Goal: Transaction & Acquisition: Purchase product/service

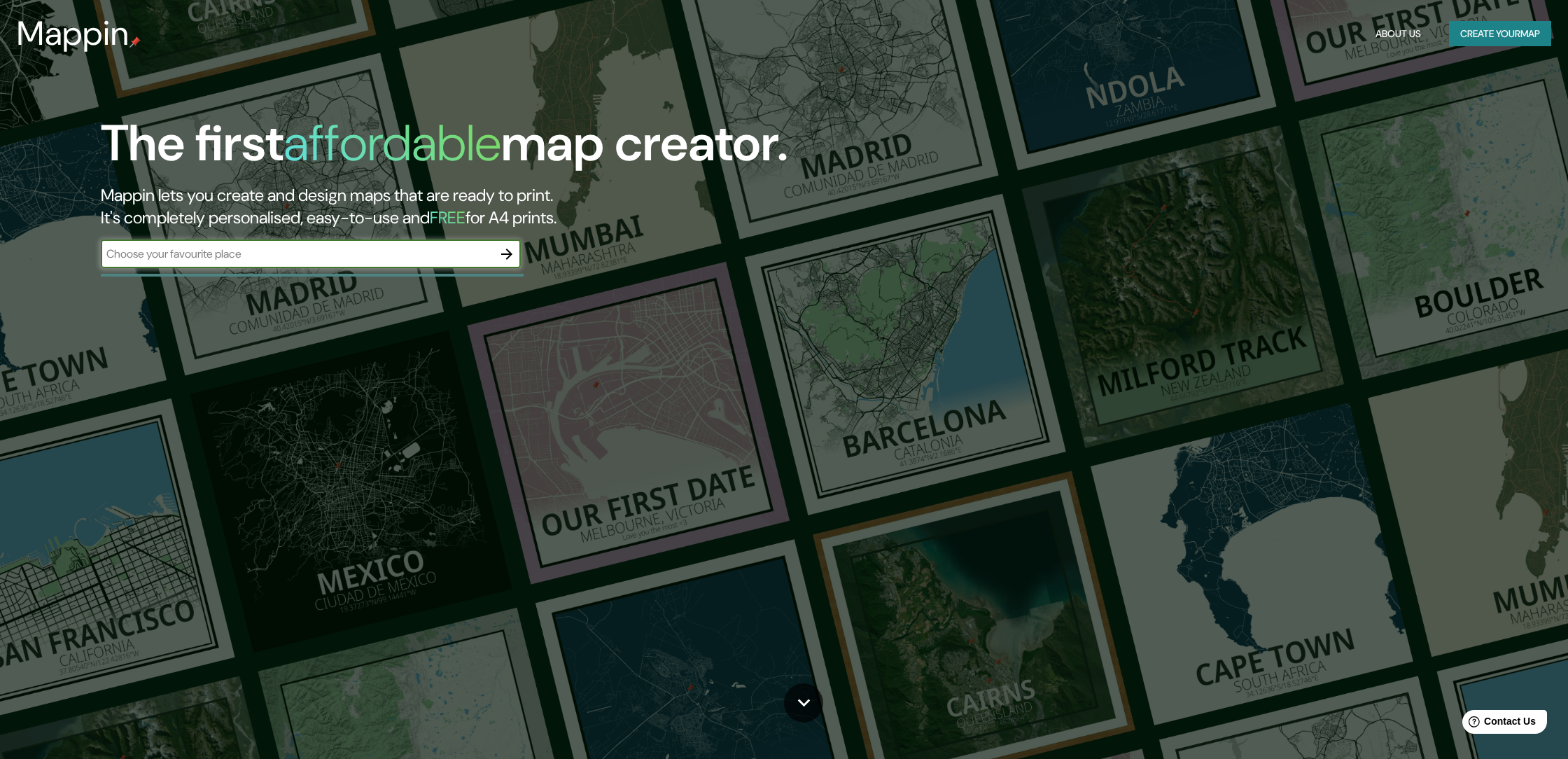
click at [337, 248] on input "text" at bounding box center [296, 253] width 392 height 16
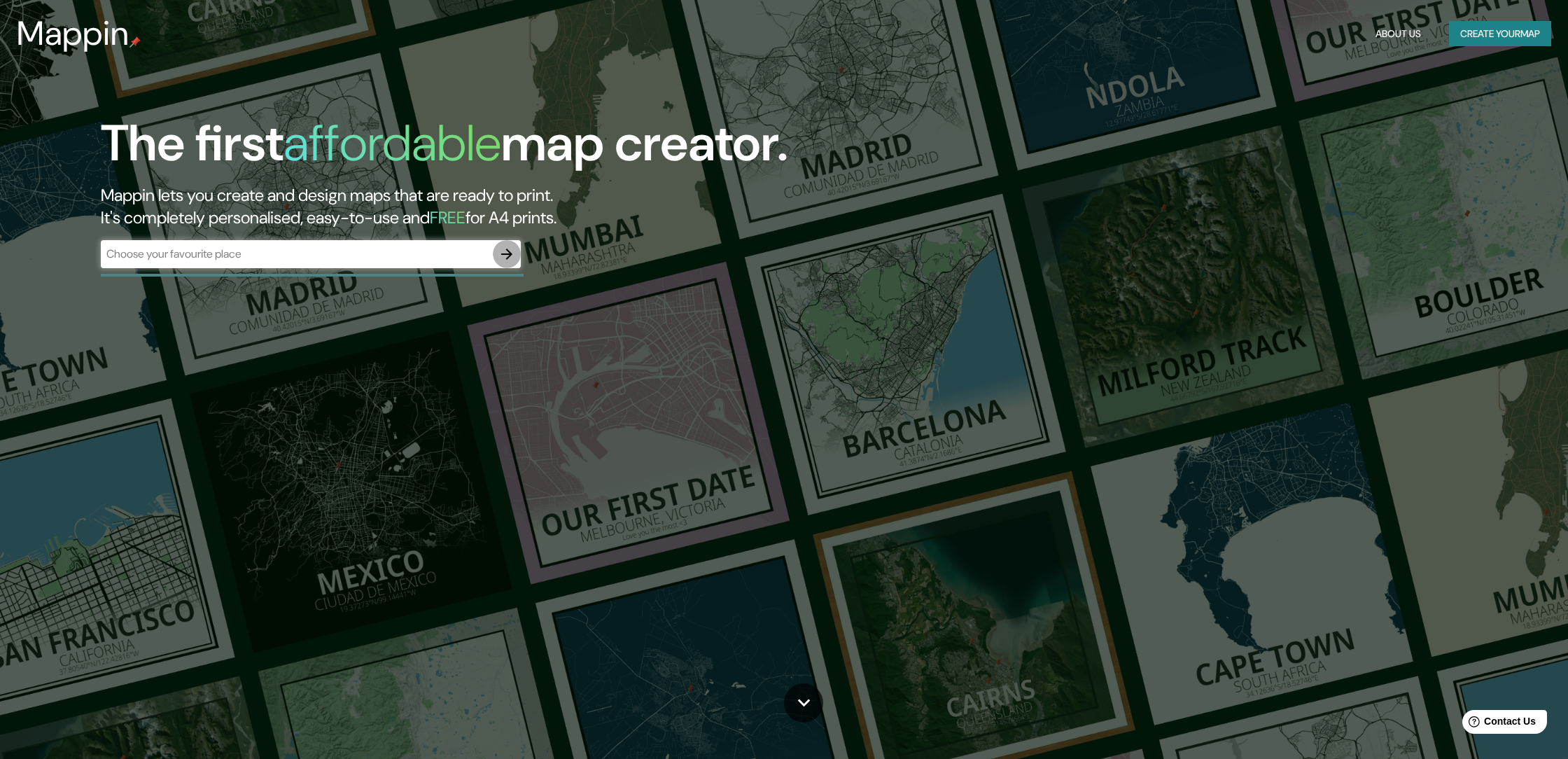
click at [513, 247] on icon "button" at bounding box center [507, 254] width 17 height 17
click at [262, 262] on div "​" at bounding box center [310, 254] width 420 height 28
type input "purranque"
click at [515, 247] on button "button" at bounding box center [507, 254] width 28 height 28
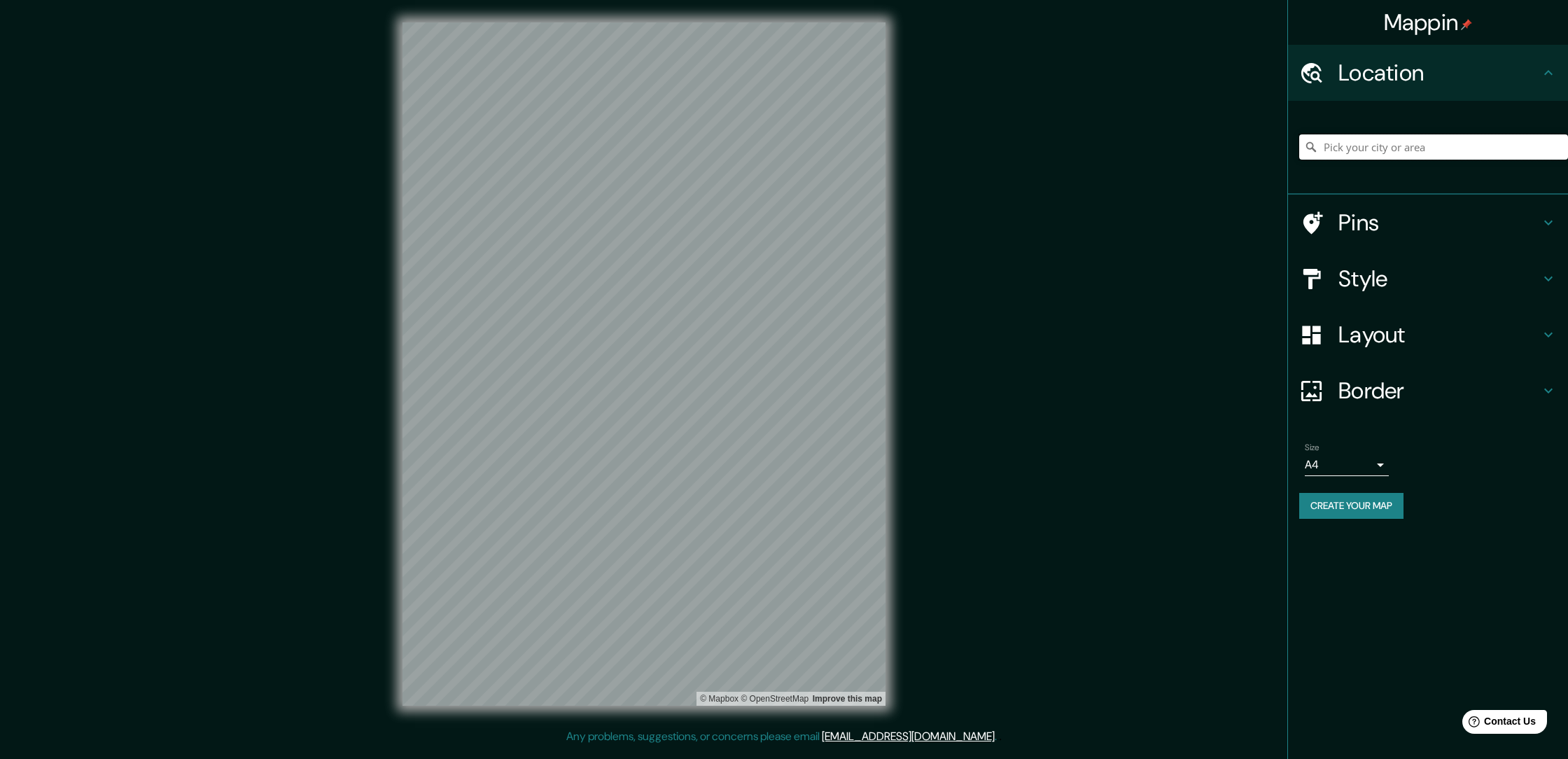
click at [1340, 141] on input "Pick your city or area" at bounding box center [1434, 147] width 269 height 25
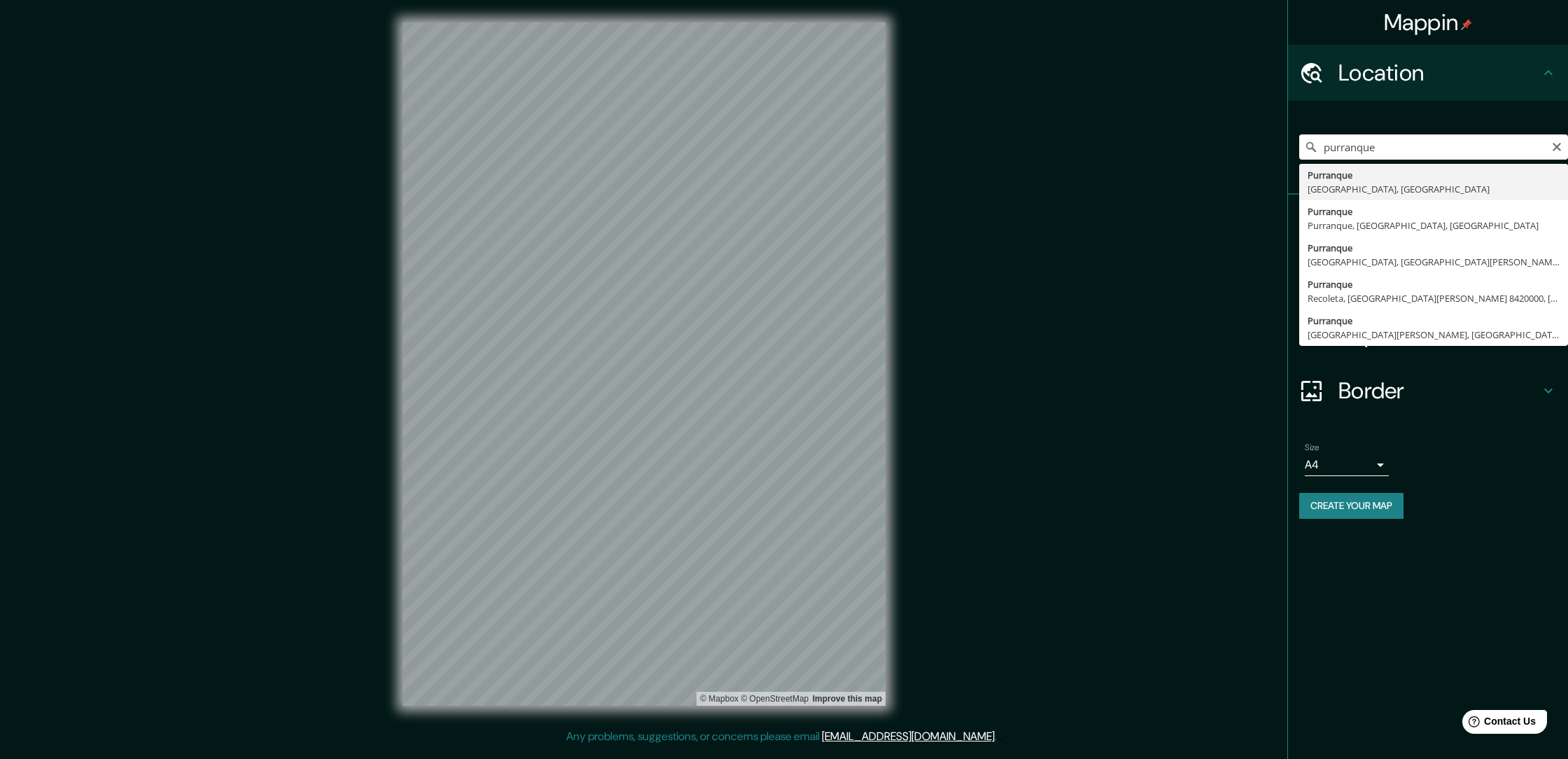
type input "Purranque, [GEOGRAPHIC_DATA], [GEOGRAPHIC_DATA]"
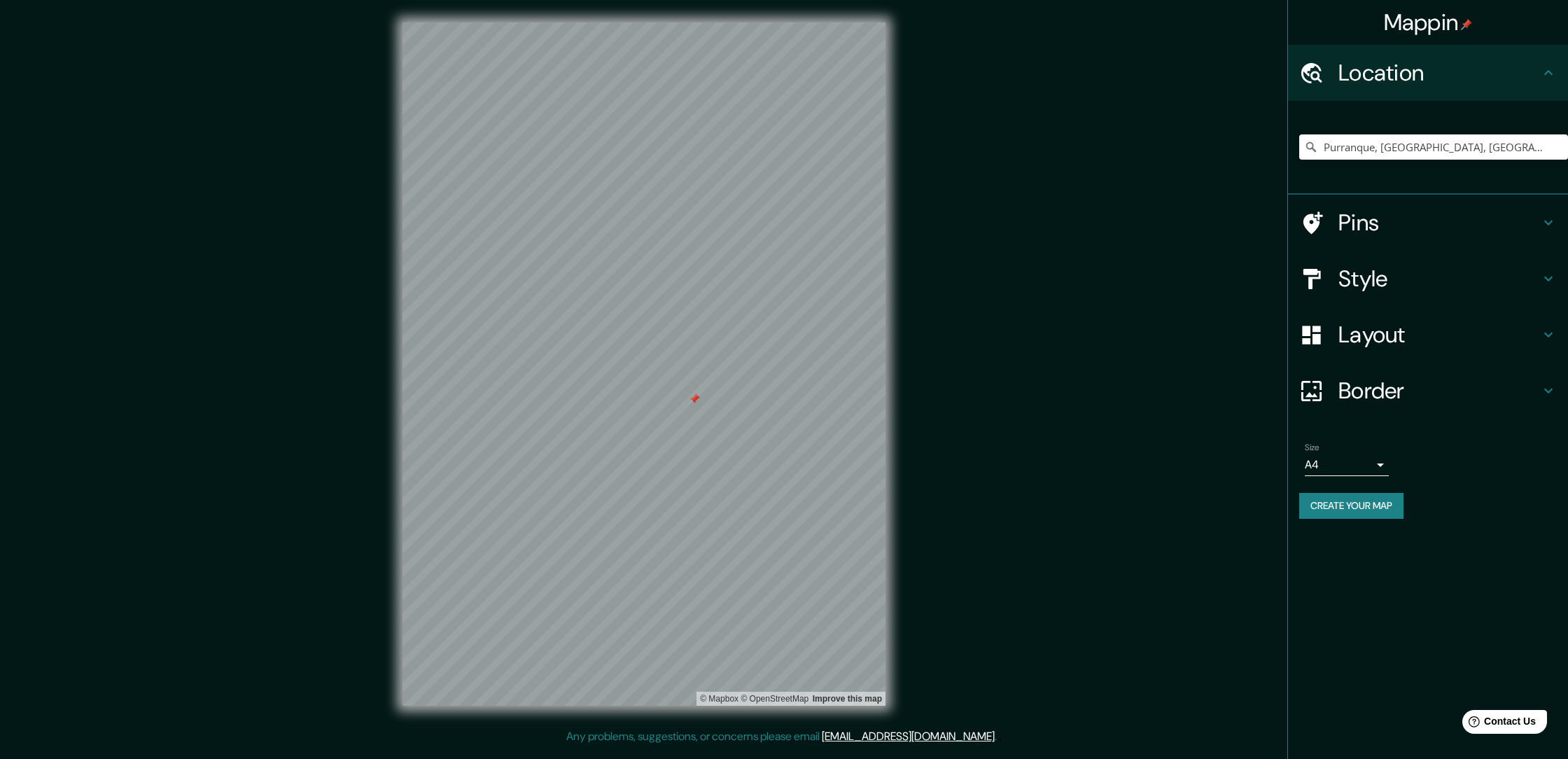
click at [1389, 286] on h4 "Style" at bounding box center [1440, 279] width 202 height 28
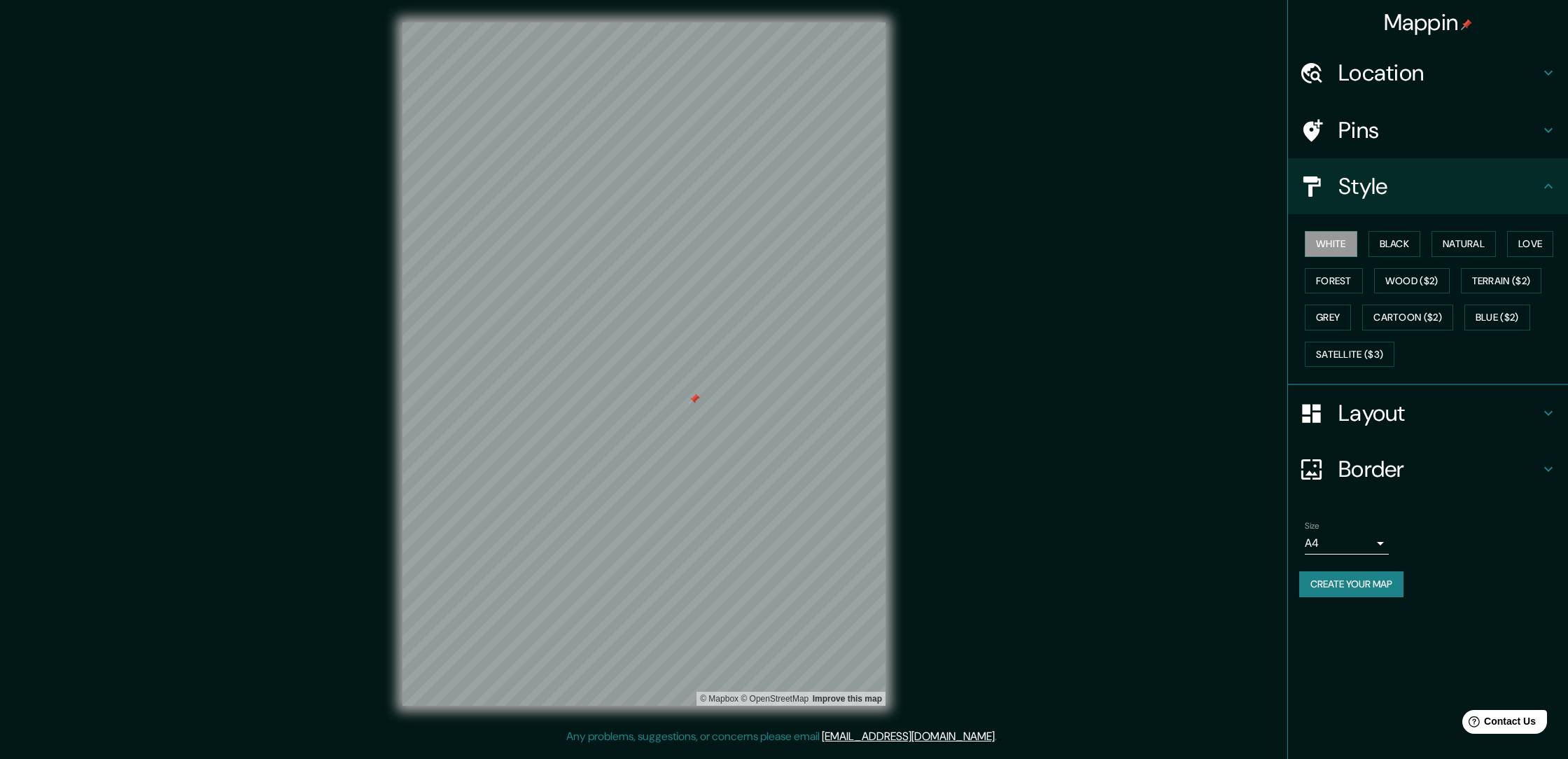
click at [1481, 180] on h4 "Style" at bounding box center [1440, 186] width 202 height 28
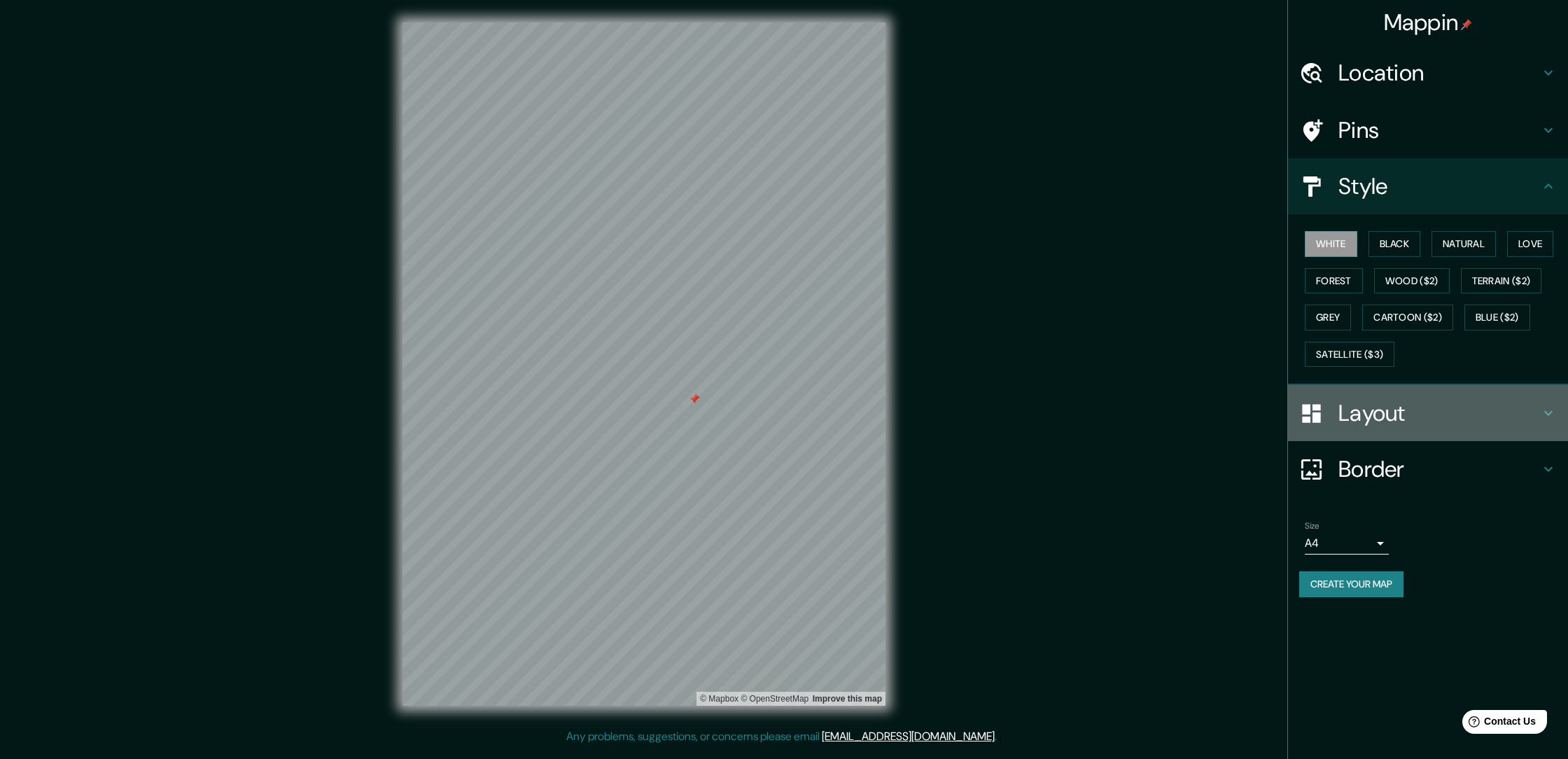
click at [1417, 417] on h4 "Layout" at bounding box center [1440, 413] width 202 height 28
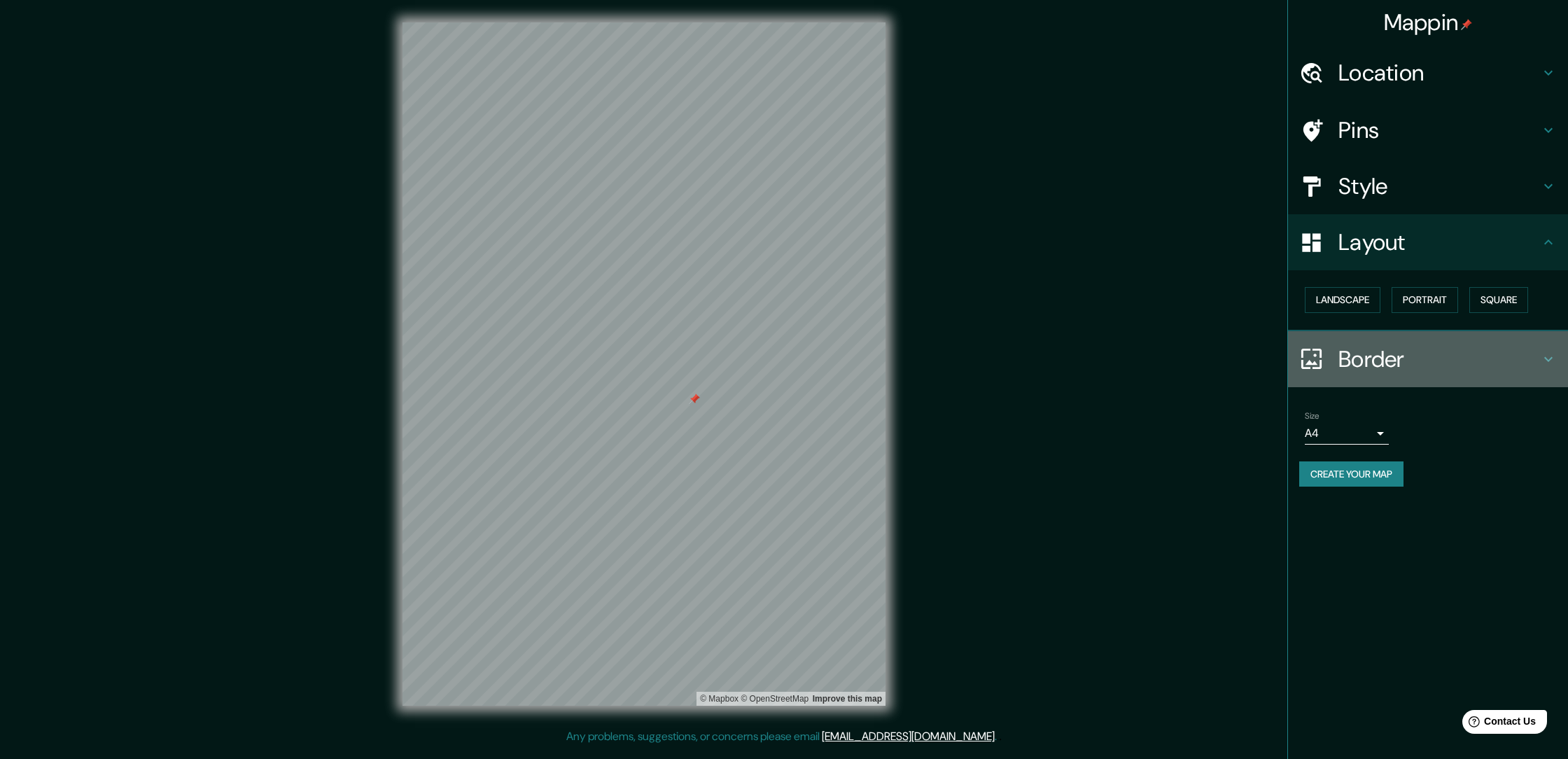
click at [1418, 355] on h4 "Border" at bounding box center [1440, 359] width 202 height 28
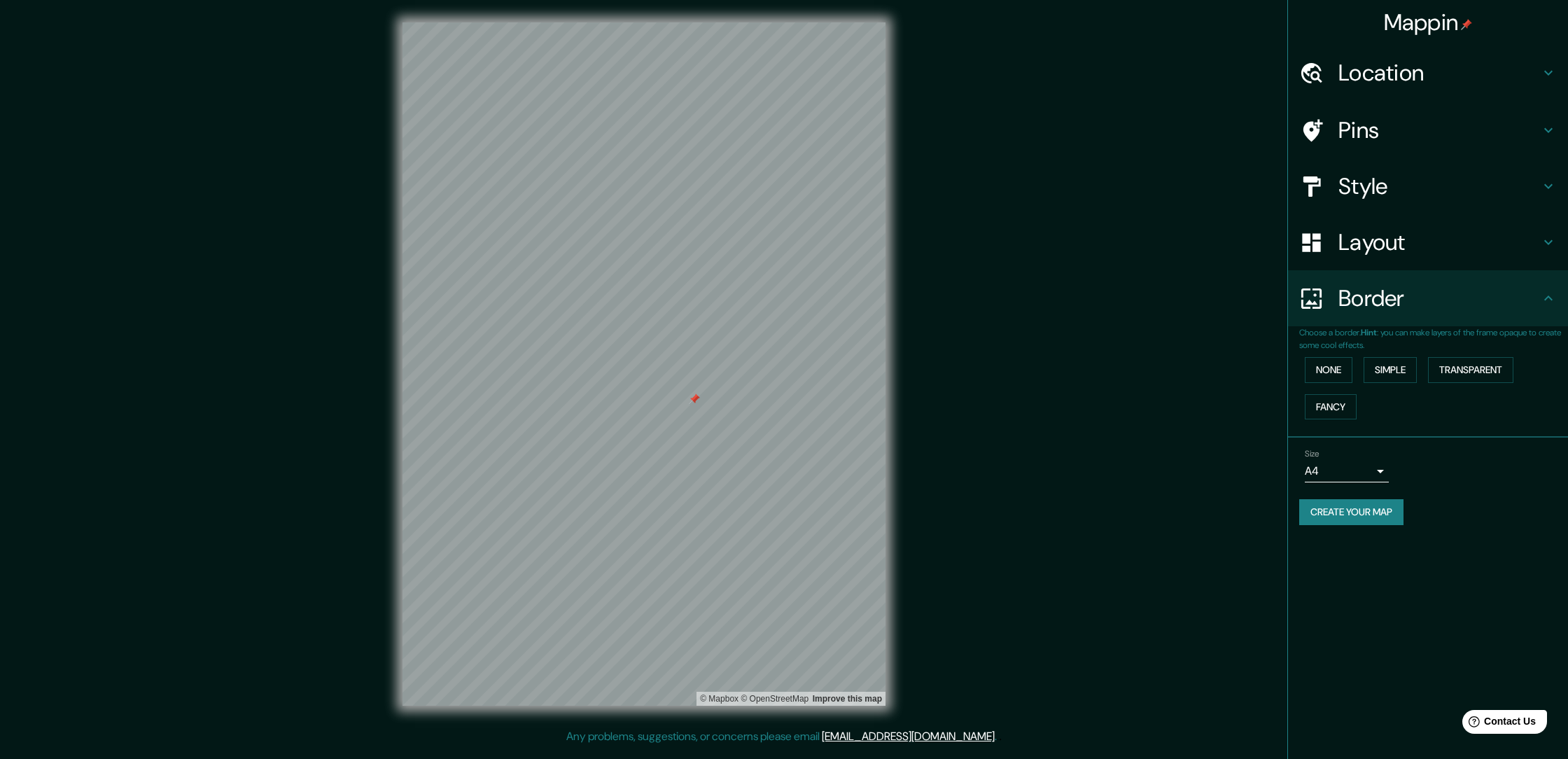
drag, startPoint x: 1499, startPoint y: 299, endPoint x: 1457, endPoint y: 291, distance: 42.8
click at [1499, 299] on h4 "Border" at bounding box center [1440, 298] width 202 height 28
click at [1347, 461] on body "Mappin Location [GEOGRAPHIC_DATA], [GEOGRAPHIC_DATA], [GEOGRAPHIC_DATA] Pins St…" at bounding box center [784, 380] width 1568 height 759
click at [1474, 471] on div at bounding box center [784, 380] width 1568 height 759
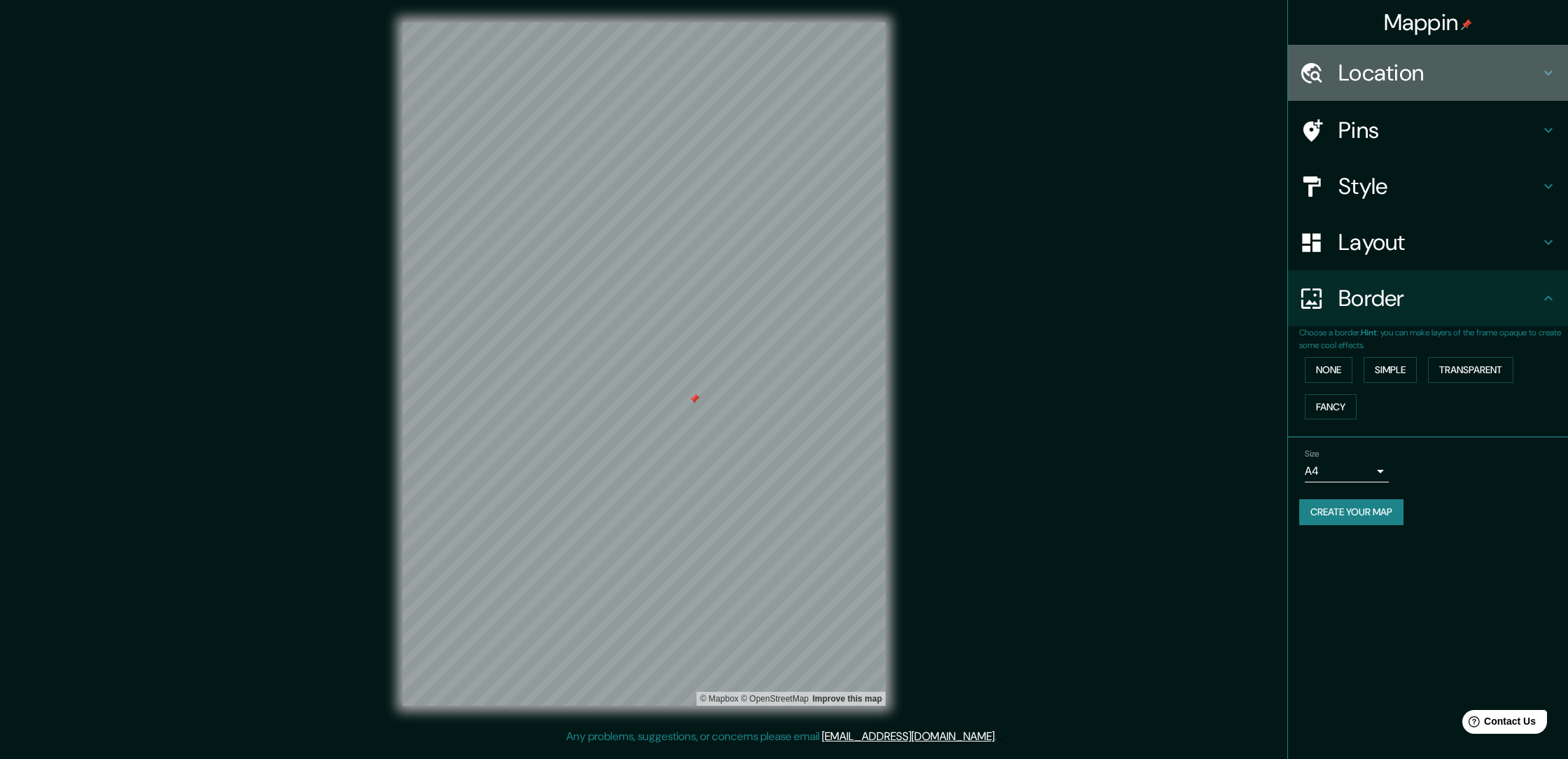
click at [1392, 69] on h4 "Location" at bounding box center [1440, 73] width 202 height 28
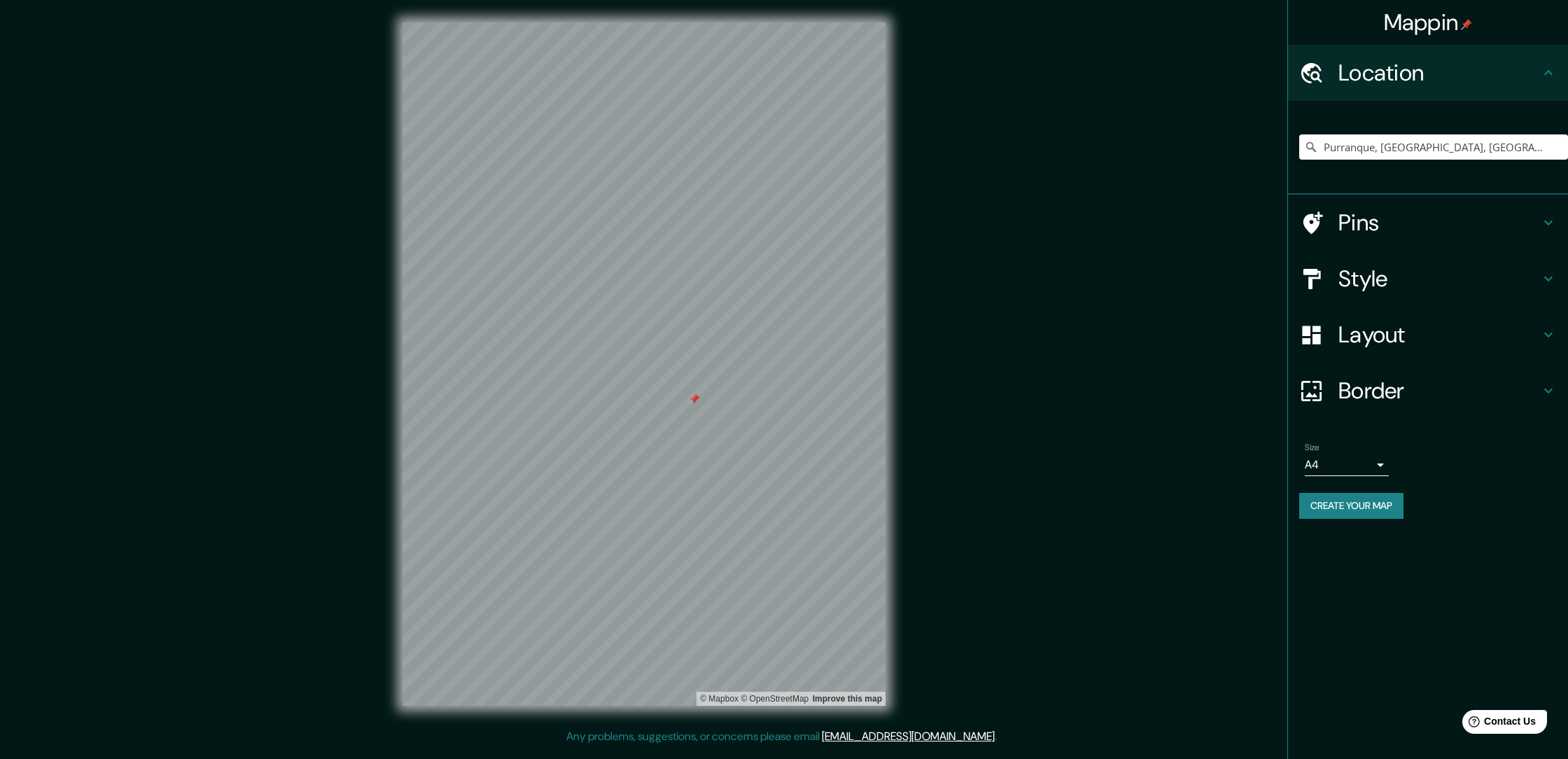
click at [1368, 273] on h4 "Style" at bounding box center [1440, 279] width 202 height 28
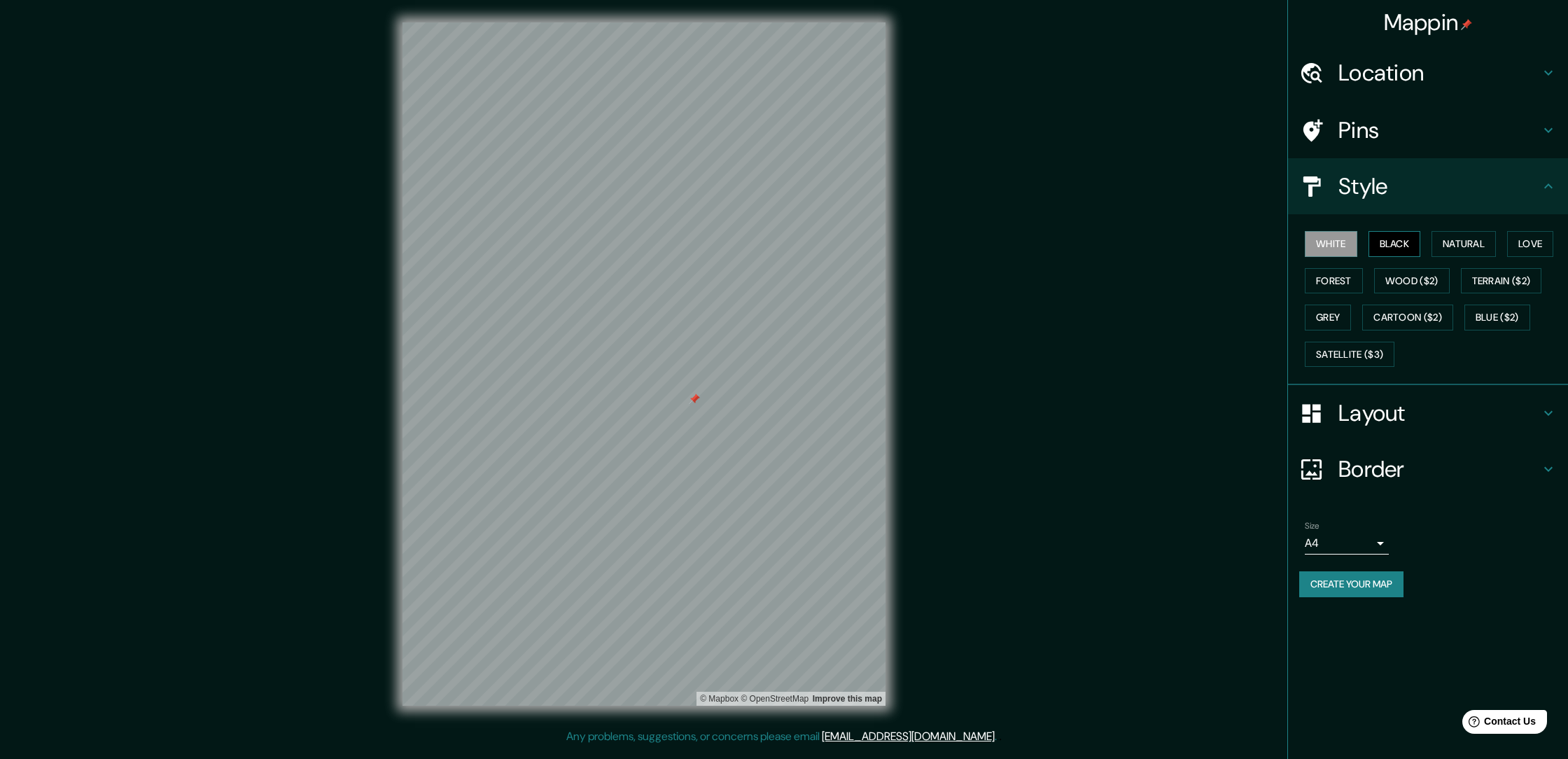
click at [1392, 247] on button "Black" at bounding box center [1395, 244] width 52 height 26
click at [1298, 244] on div "White Black Natural Love Forest Wood ($2) Terrain ($2) Grey Cartoon ($2) Blue (…" at bounding box center [1429, 299] width 281 height 171
click at [1315, 242] on button "White" at bounding box center [1331, 244] width 52 height 26
drag, startPoint x: 1534, startPoint y: 279, endPoint x: 1448, endPoint y: 294, distance: 87.3
click at [1534, 279] on button "Terrain ($2)" at bounding box center [1502, 281] width 81 height 26
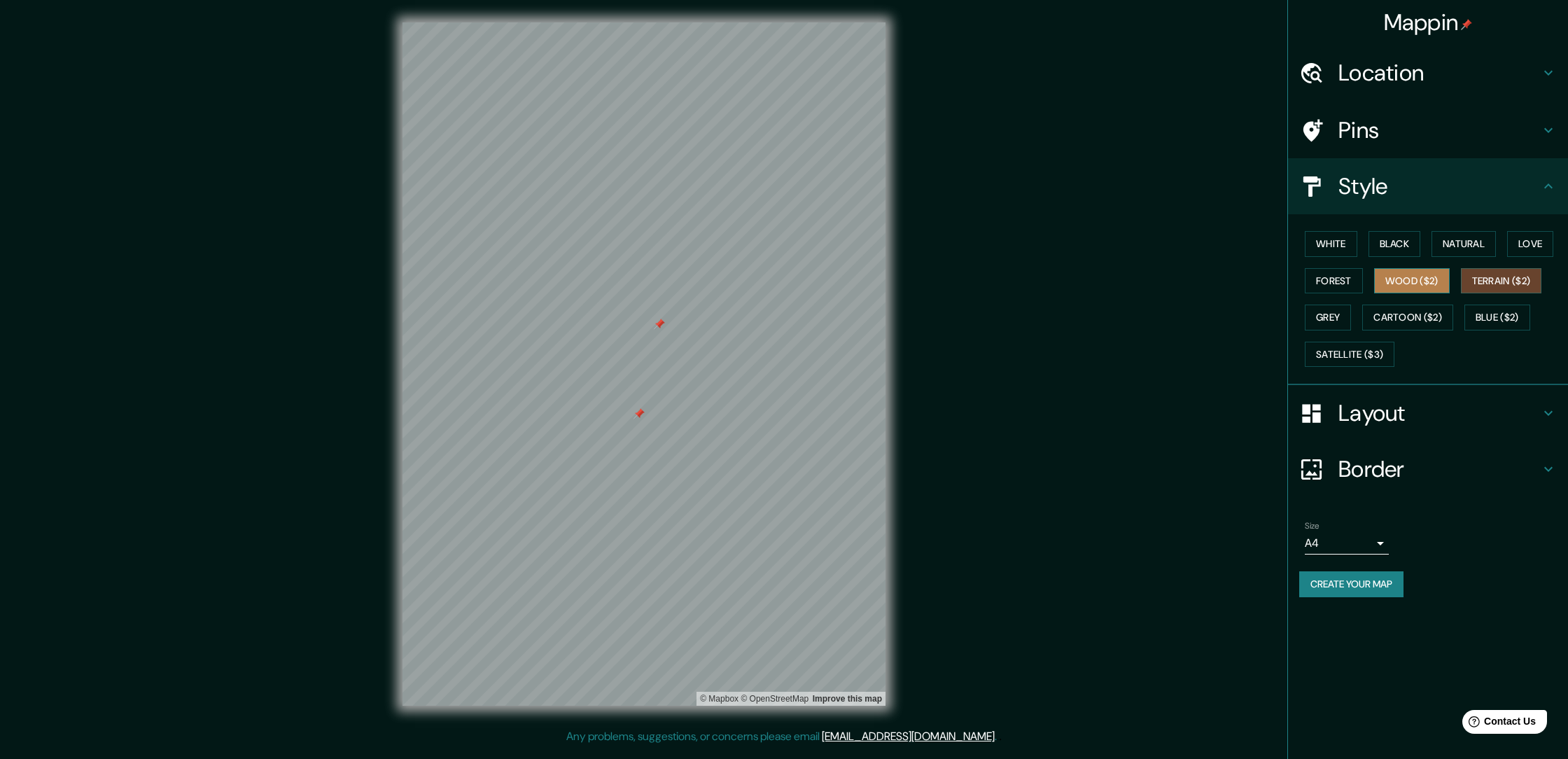
click at [1430, 283] on button "Wood ($2)" at bounding box center [1412, 281] width 76 height 26
drag, startPoint x: 1337, startPoint y: 245, endPoint x: 1320, endPoint y: 302, distance: 59.5
click at [1337, 245] on button "White" at bounding box center [1331, 244] width 52 height 26
click at [1337, 277] on button "Forest" at bounding box center [1334, 281] width 58 height 26
click at [1416, 245] on button "Black" at bounding box center [1395, 244] width 52 height 26
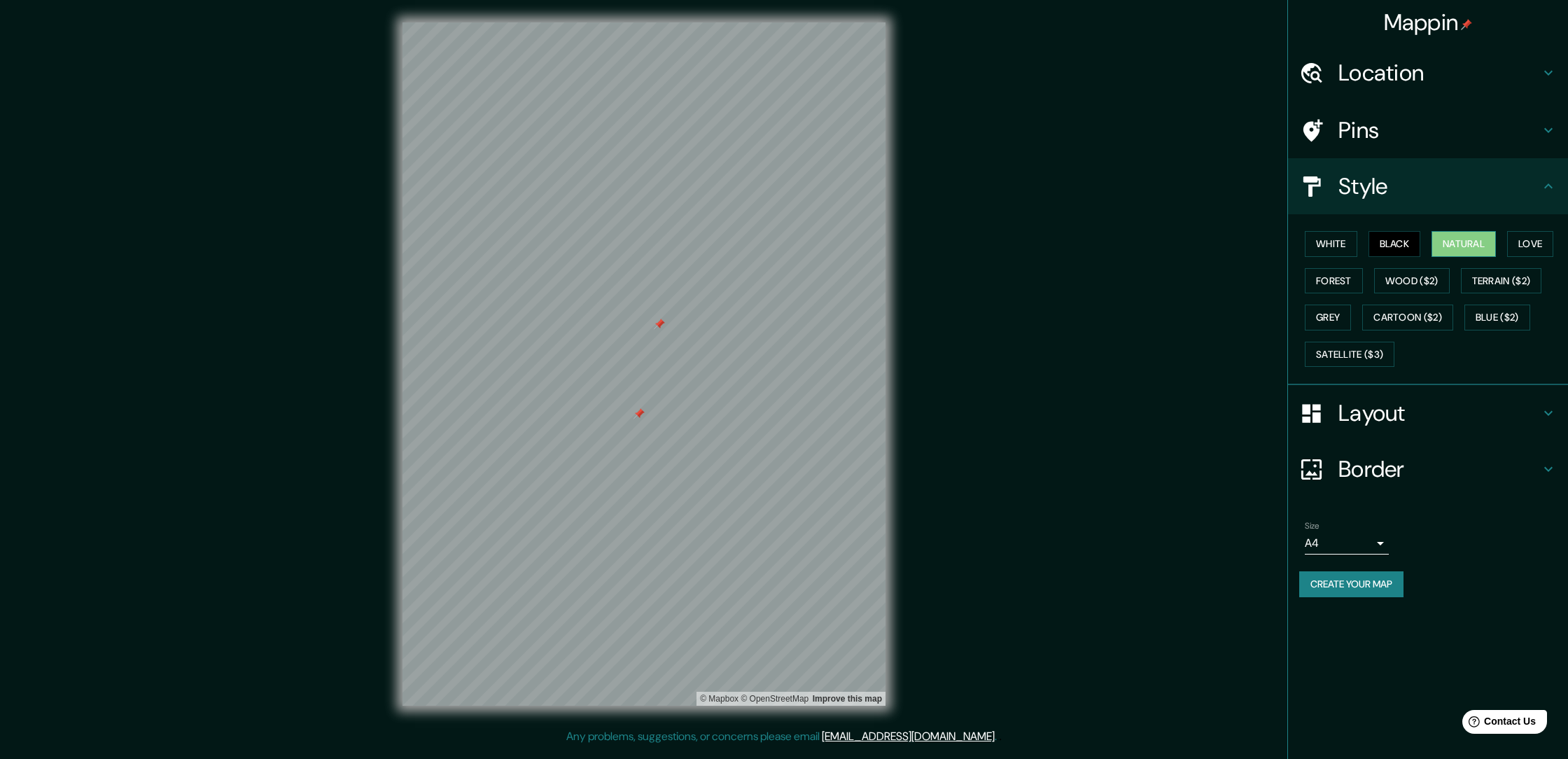
click at [1496, 238] on button "Natural" at bounding box center [1463, 244] width 65 height 26
click at [1545, 239] on button "Love" at bounding box center [1530, 244] width 46 height 26
click at [1491, 238] on button "Natural" at bounding box center [1463, 244] width 65 height 26
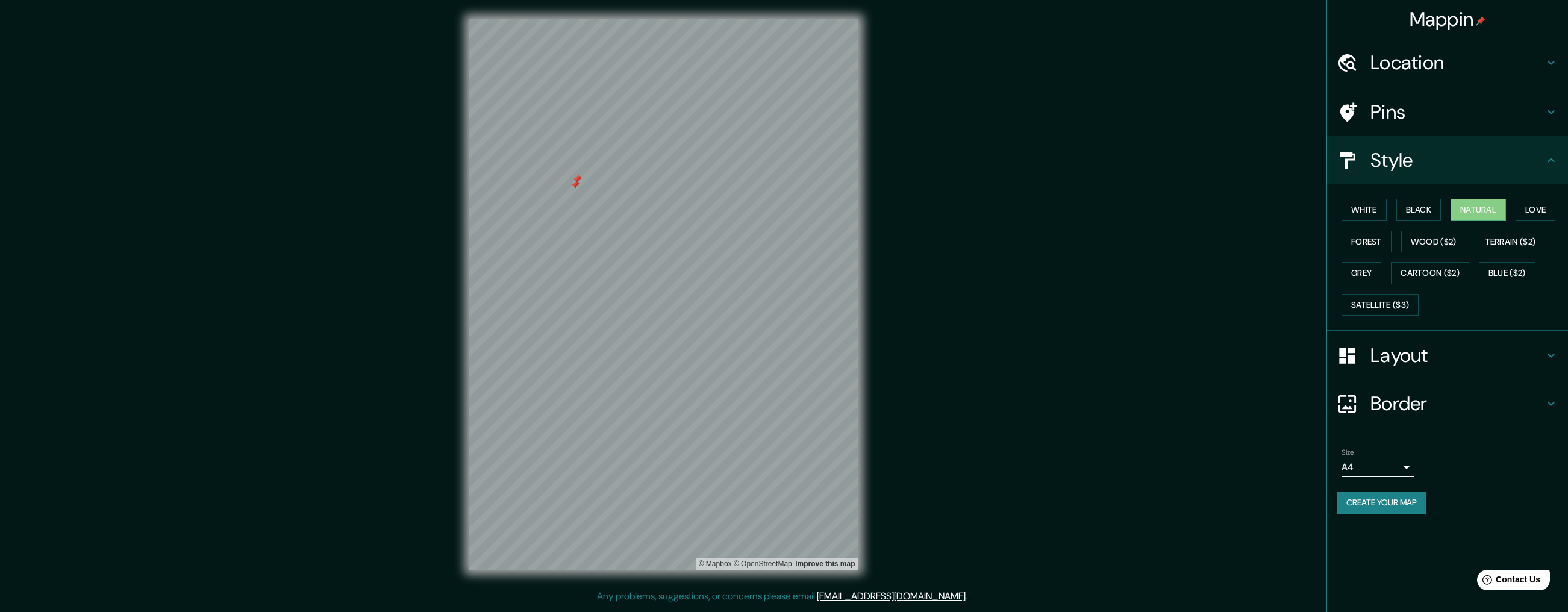
click at [1349, 161] on h4 "Style" at bounding box center [1458, 160] width 174 height 24
click at [1349, 215] on button "White" at bounding box center [1364, 210] width 45 height 23
click at [1349, 327] on div "White Black Natural Love Forest Wood ($2) Terrain ($2) Grey Cartoon ($2) Blue (…" at bounding box center [1448, 257] width 241 height 147
click at [1349, 351] on h4 "Layout" at bounding box center [1458, 355] width 174 height 24
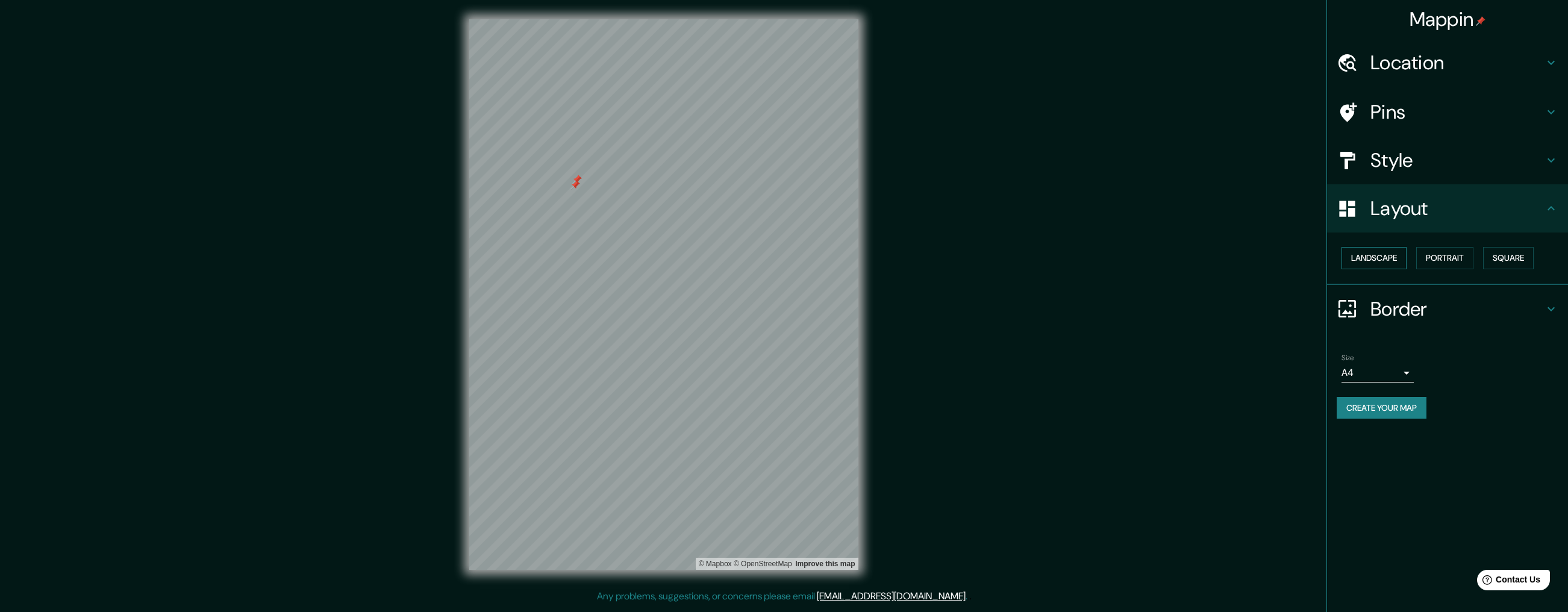
click at [1349, 261] on button "Landscape" at bounding box center [1374, 258] width 65 height 23
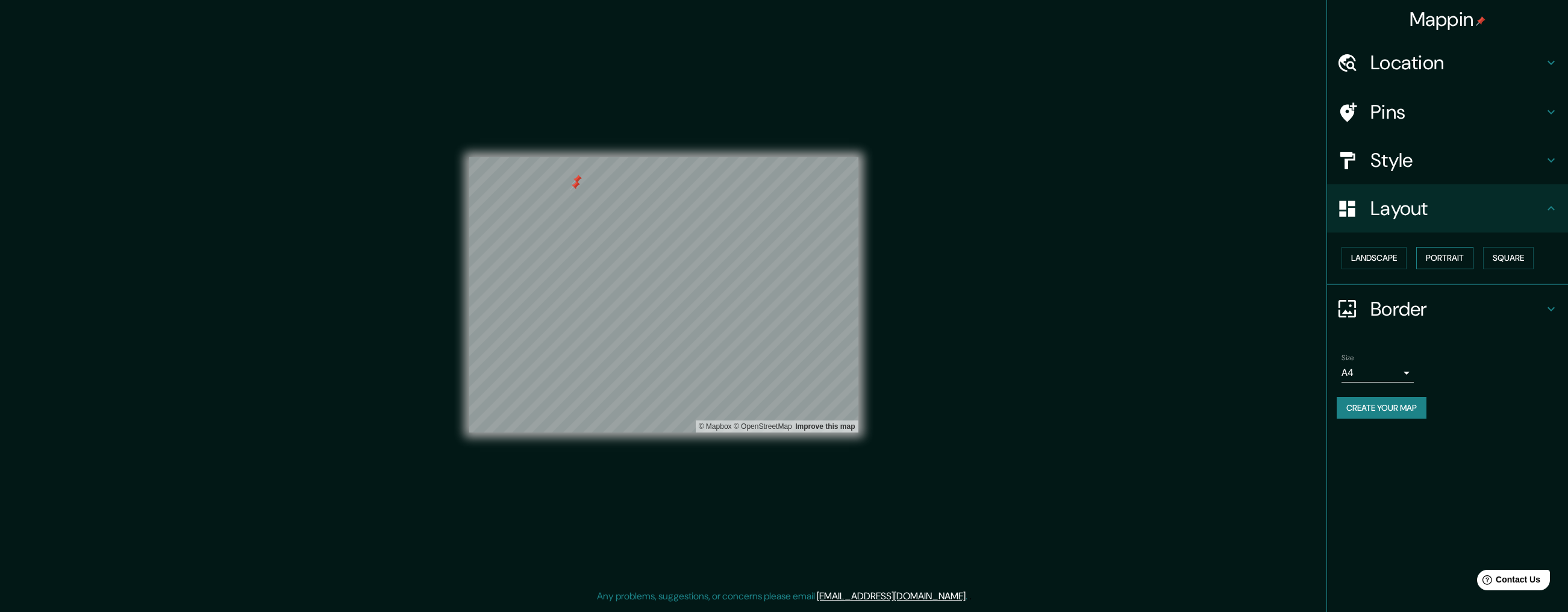
click at [1349, 257] on button "Portrait" at bounding box center [1445, 258] width 57 height 23
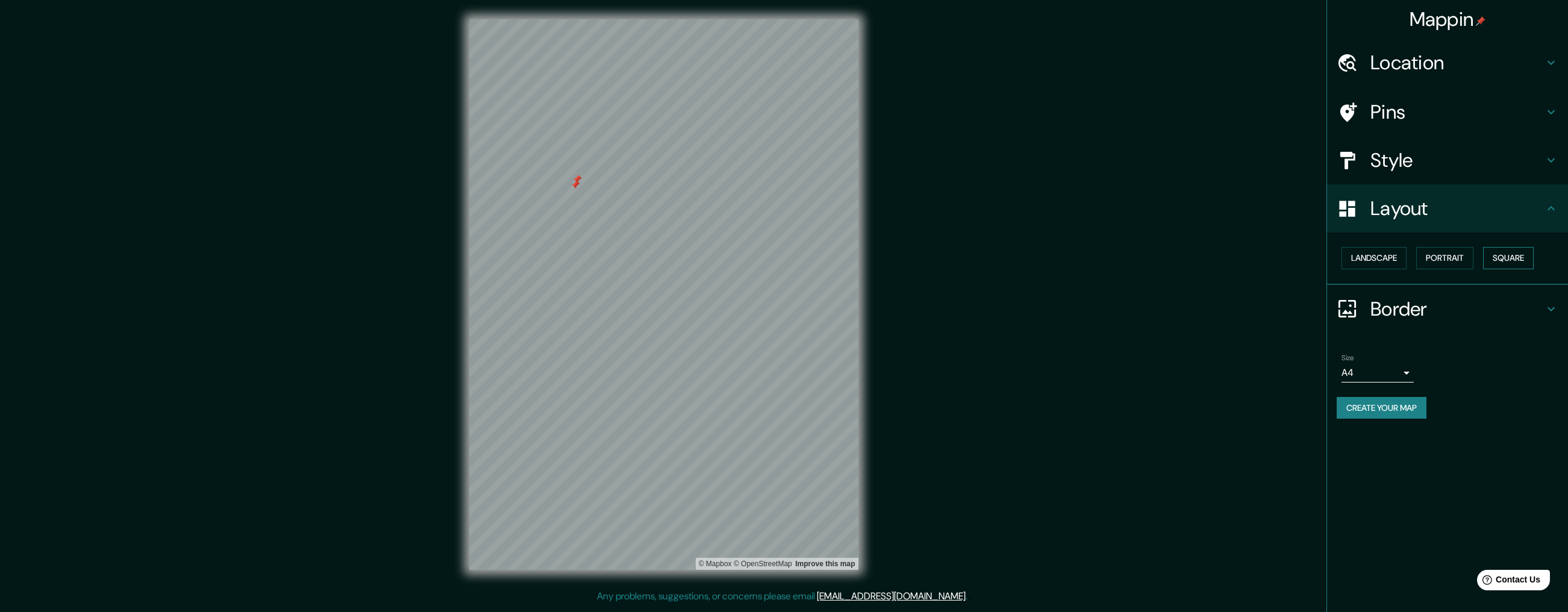
click at [1349, 255] on button "Square" at bounding box center [1508, 258] width 51 height 23
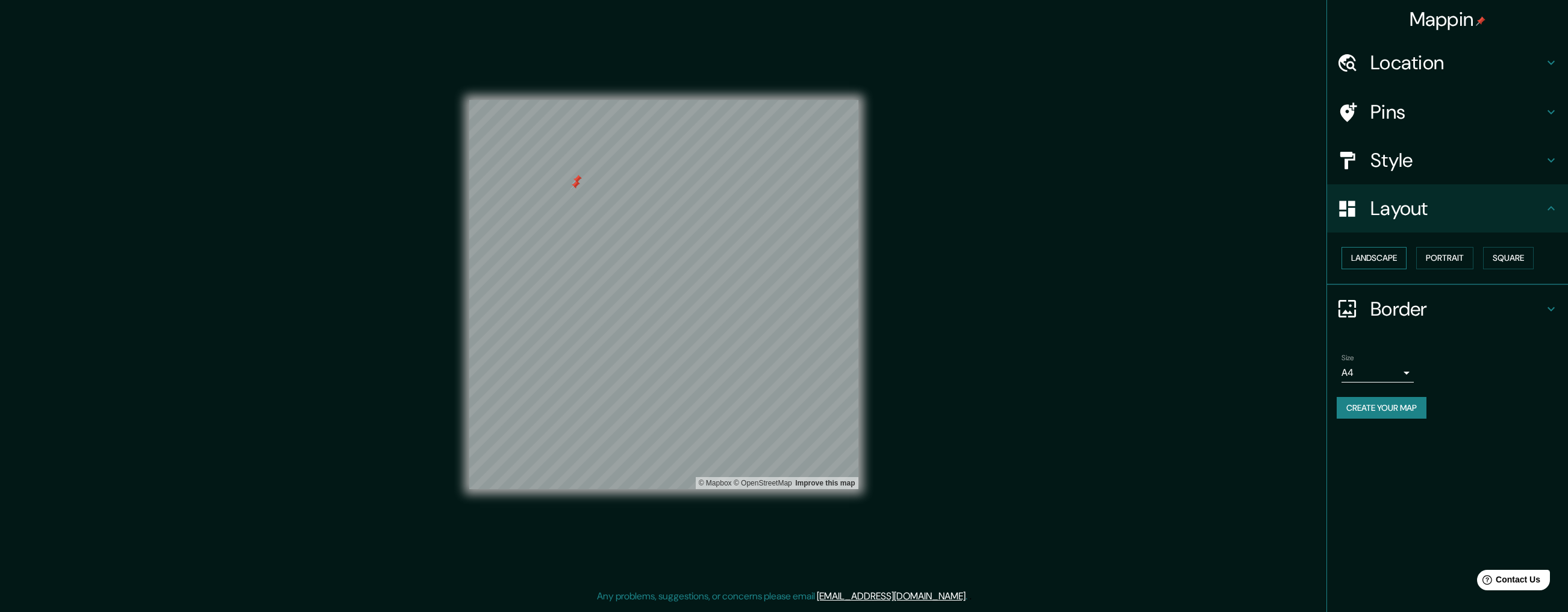
click at [1349, 260] on button "Landscape" at bounding box center [1374, 258] width 65 height 23
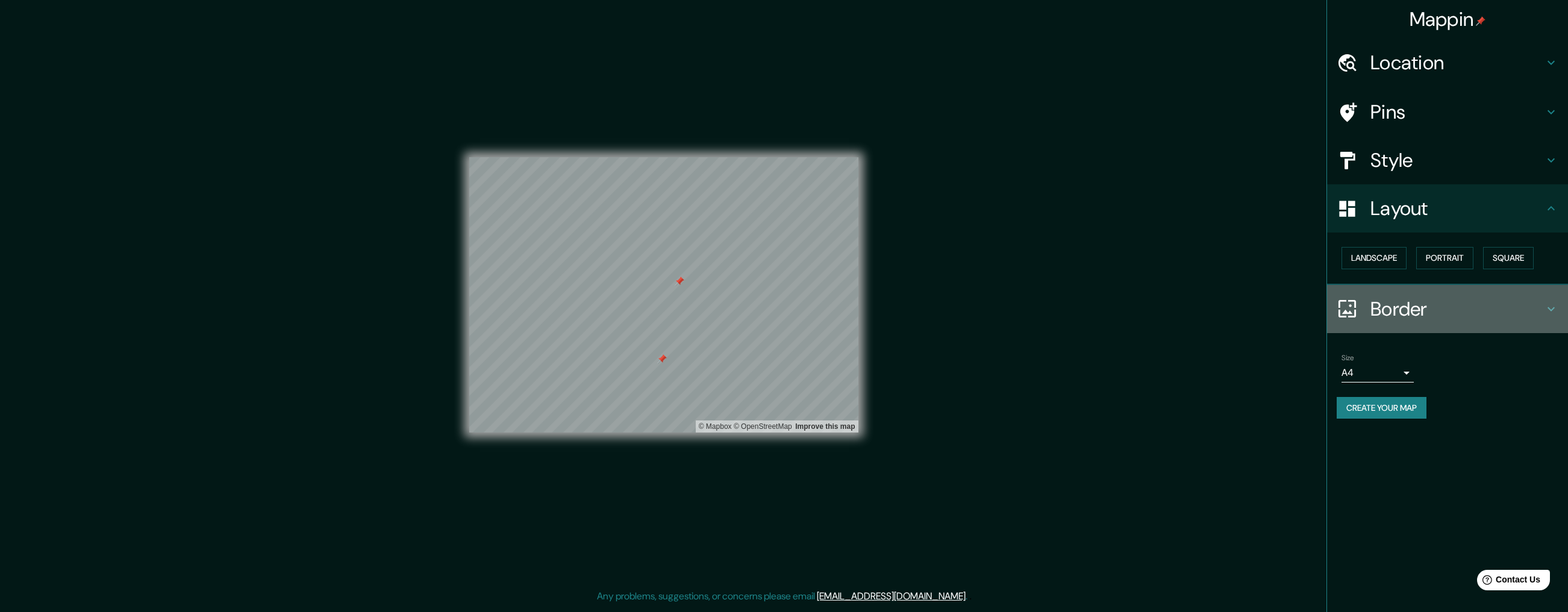
click at [1349, 301] on div at bounding box center [1354, 309] width 34 height 21
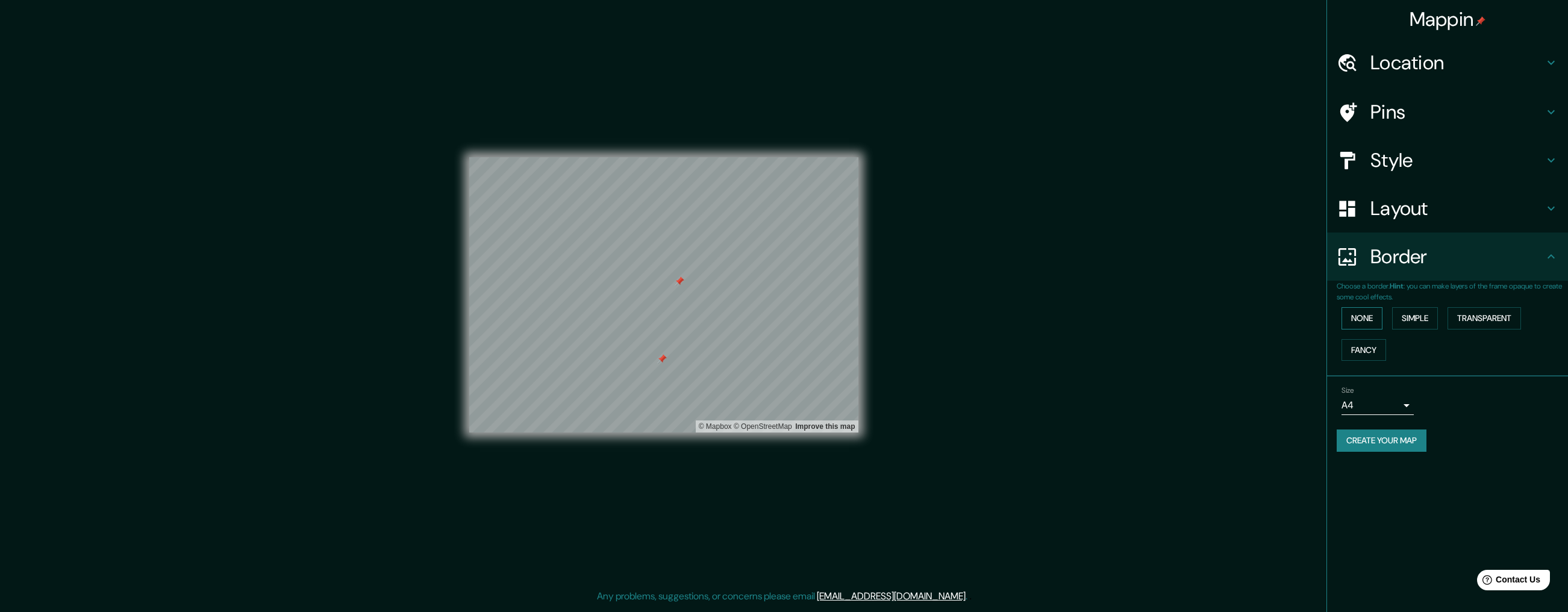
click at [1349, 325] on button "None" at bounding box center [1362, 318] width 41 height 23
click at [1349, 323] on button "Simple" at bounding box center [1415, 318] width 46 height 23
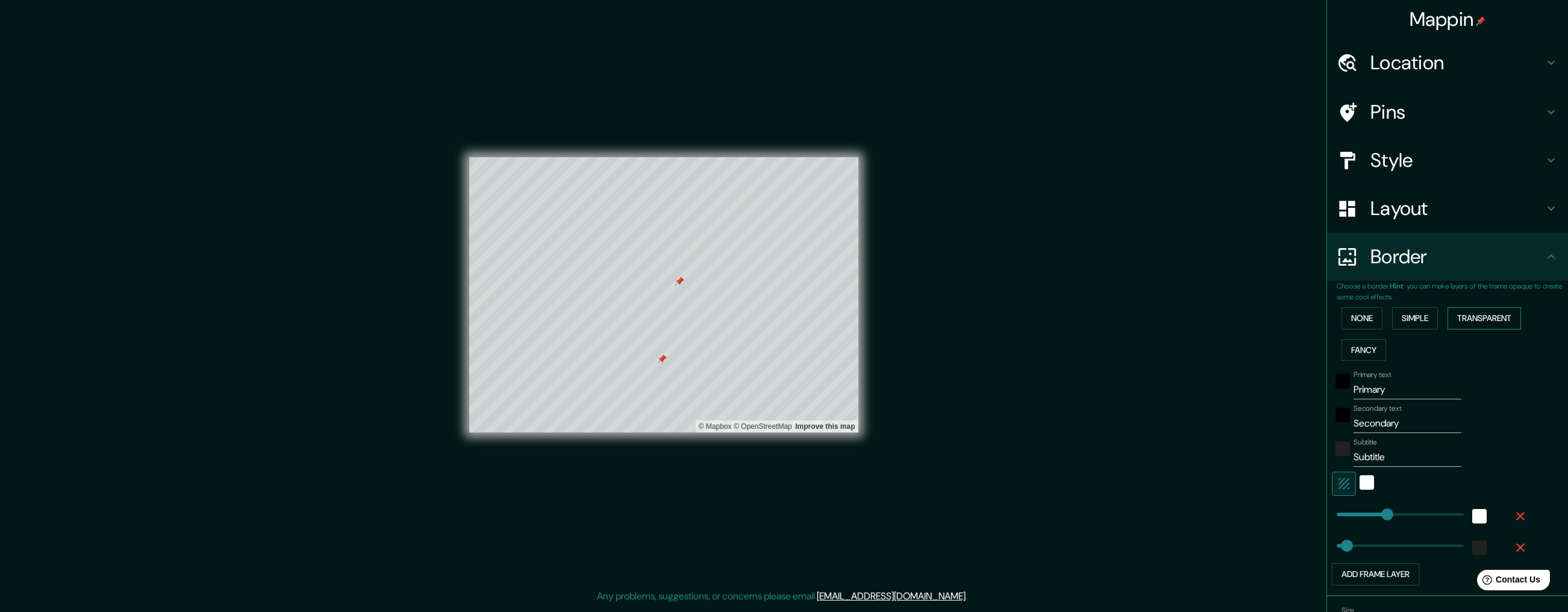
drag, startPoint x: 1479, startPoint y: 319, endPoint x: 1455, endPoint y: 321, distance: 24.1
click at [1349, 319] on button "Transparent" at bounding box center [1484, 318] width 73 height 23
click at [1325, 320] on div "Mappin Location [GEOGRAPHIC_DATA], [GEOGRAPHIC_DATA], [GEOGRAPHIC_DATA] Pins St…" at bounding box center [784, 304] width 1568 height 608
click at [1349, 316] on button "None" at bounding box center [1362, 318] width 41 height 23
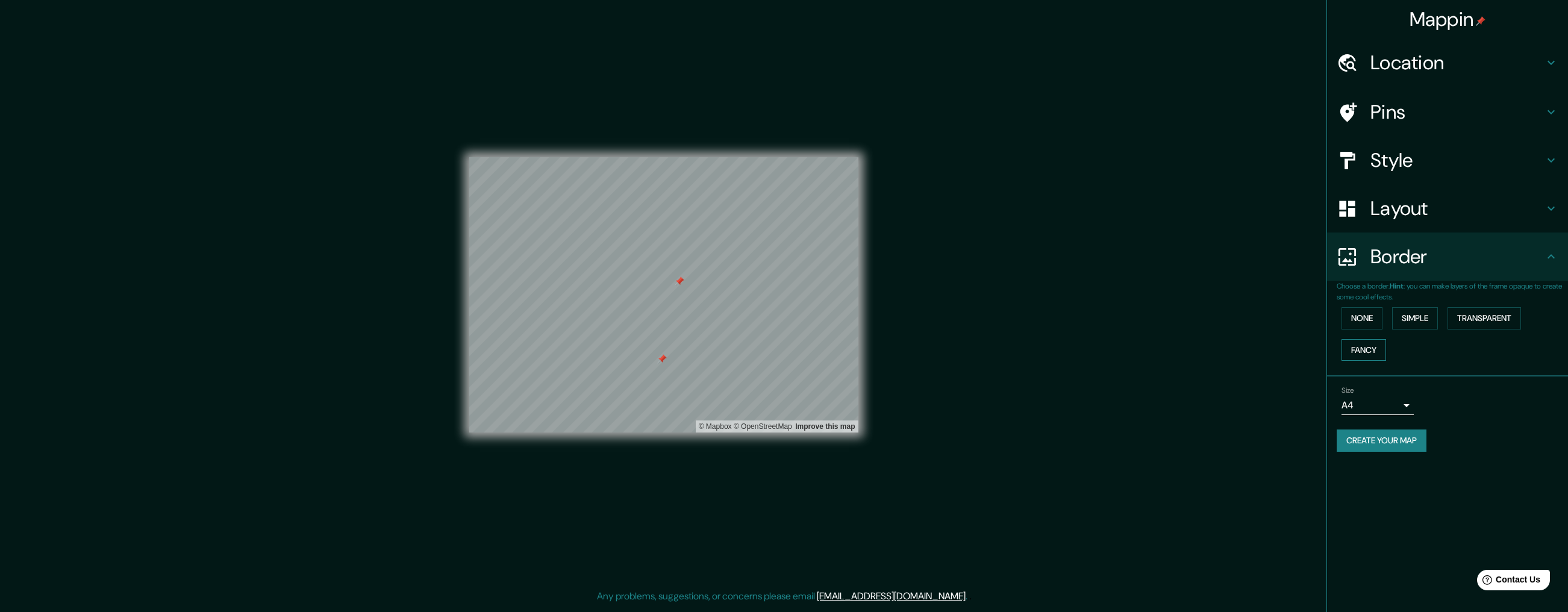
click at [1349, 356] on button "Fancy" at bounding box center [1364, 351] width 44 height 23
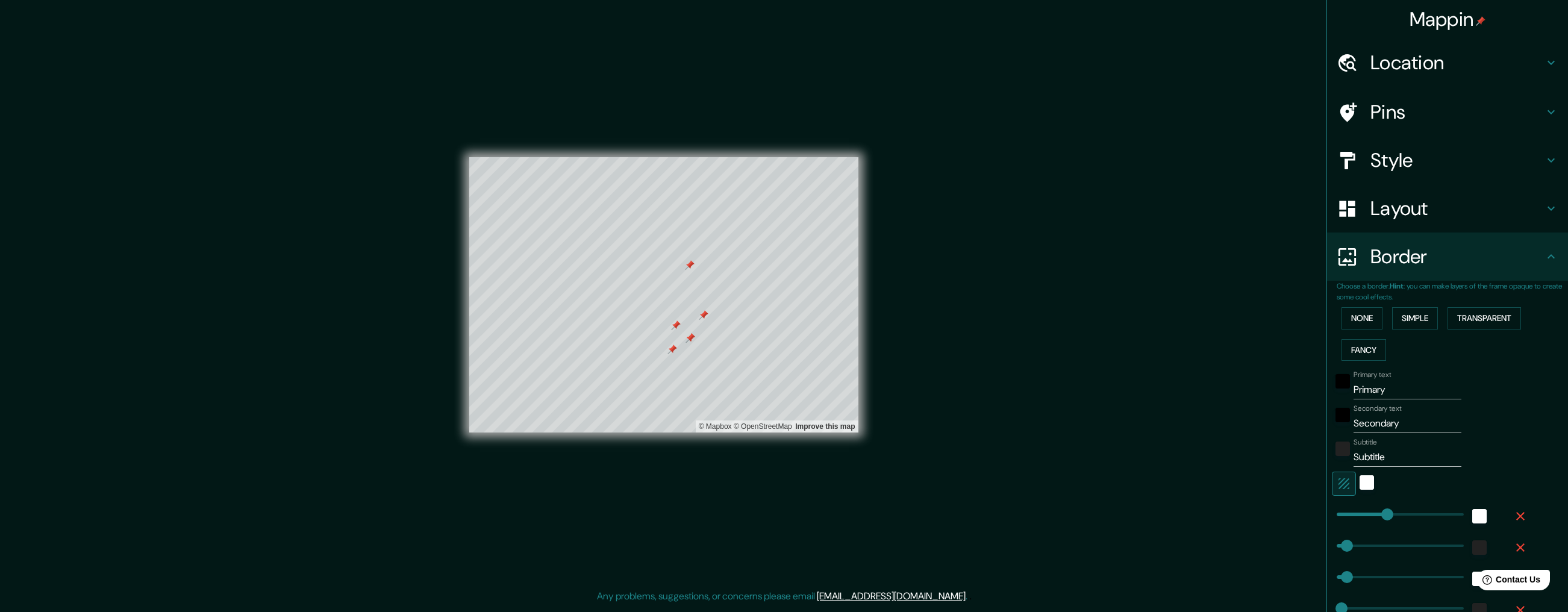
click at [1349, 417] on div "Secondary text Secondary" at bounding box center [1431, 418] width 198 height 29
click at [1345, 385] on div "black" at bounding box center [1343, 381] width 14 height 14
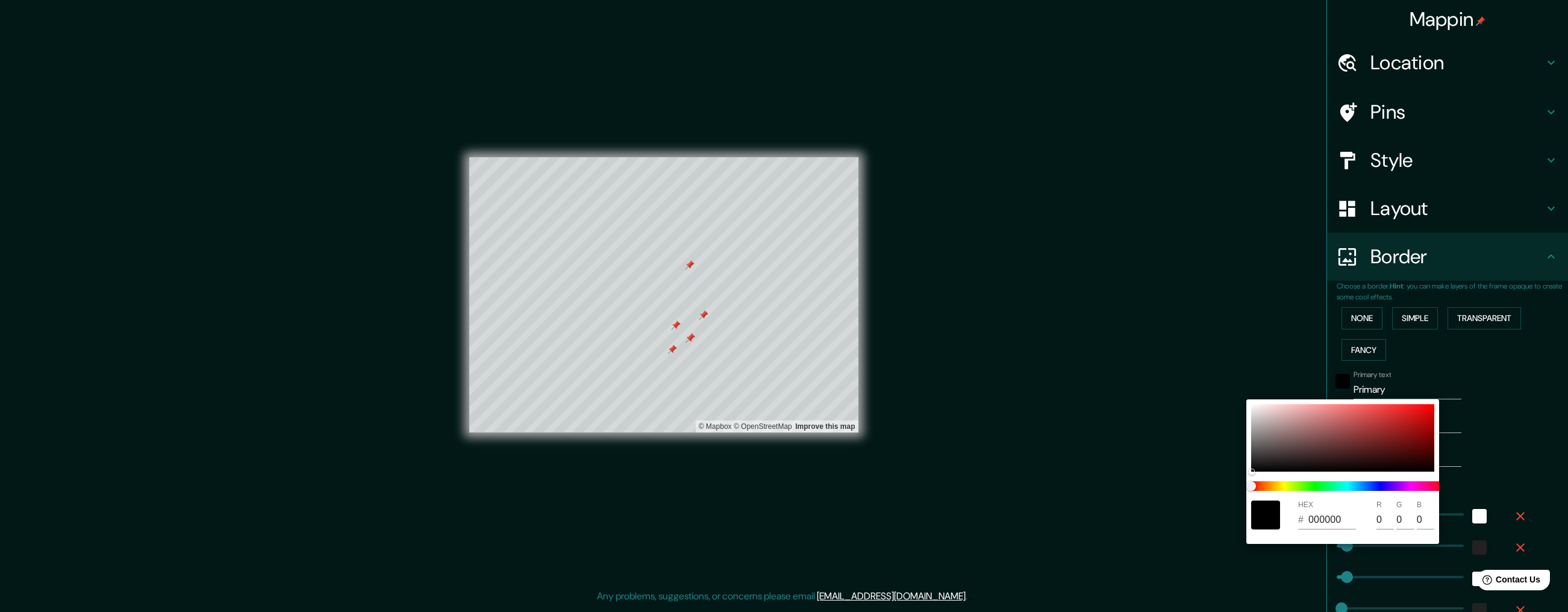
click at [1349, 519] on div at bounding box center [784, 306] width 1568 height 612
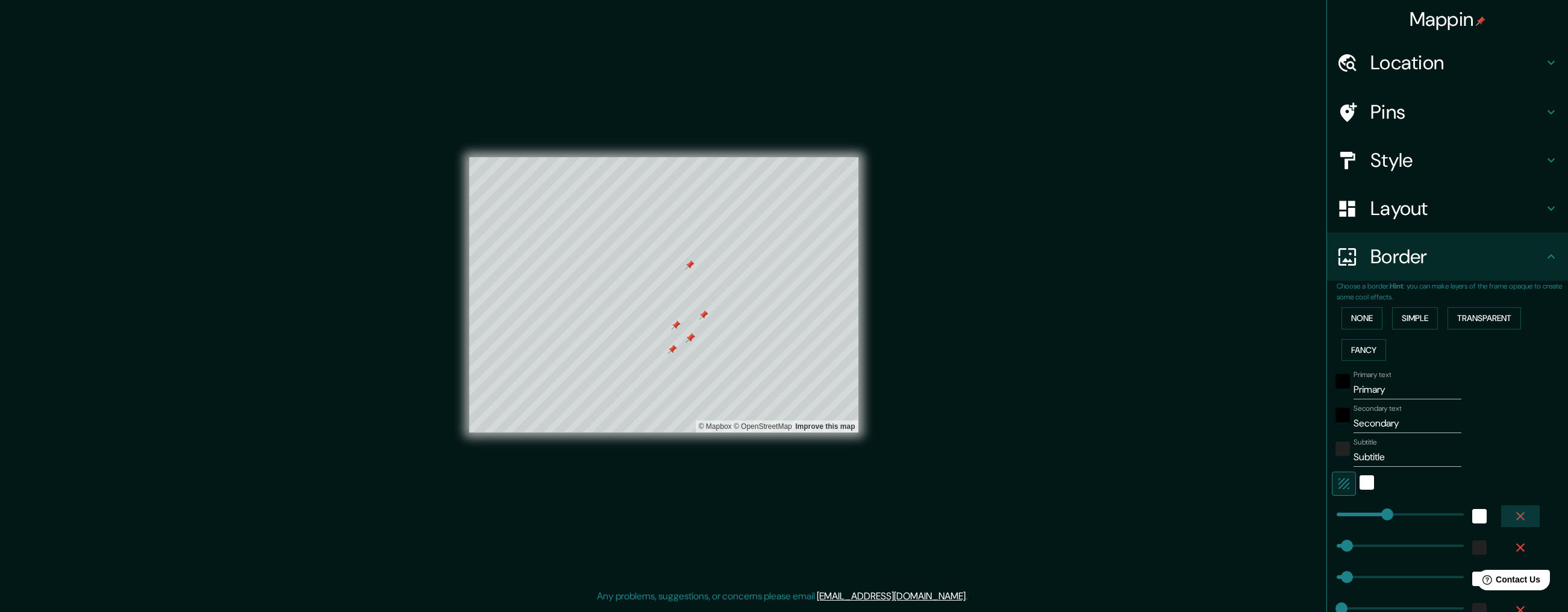
click at [1349, 519] on icon "button" at bounding box center [1521, 516] width 14 height 14
type input "52"
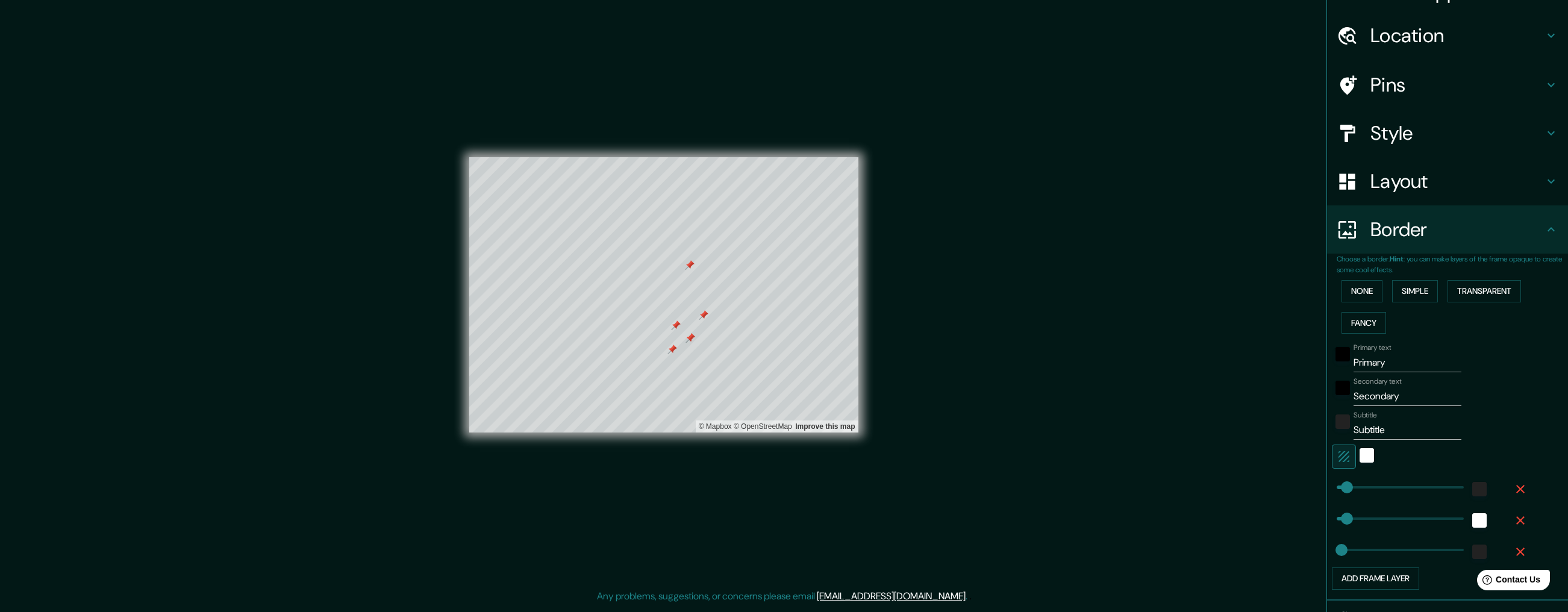
scroll to position [38, 0]
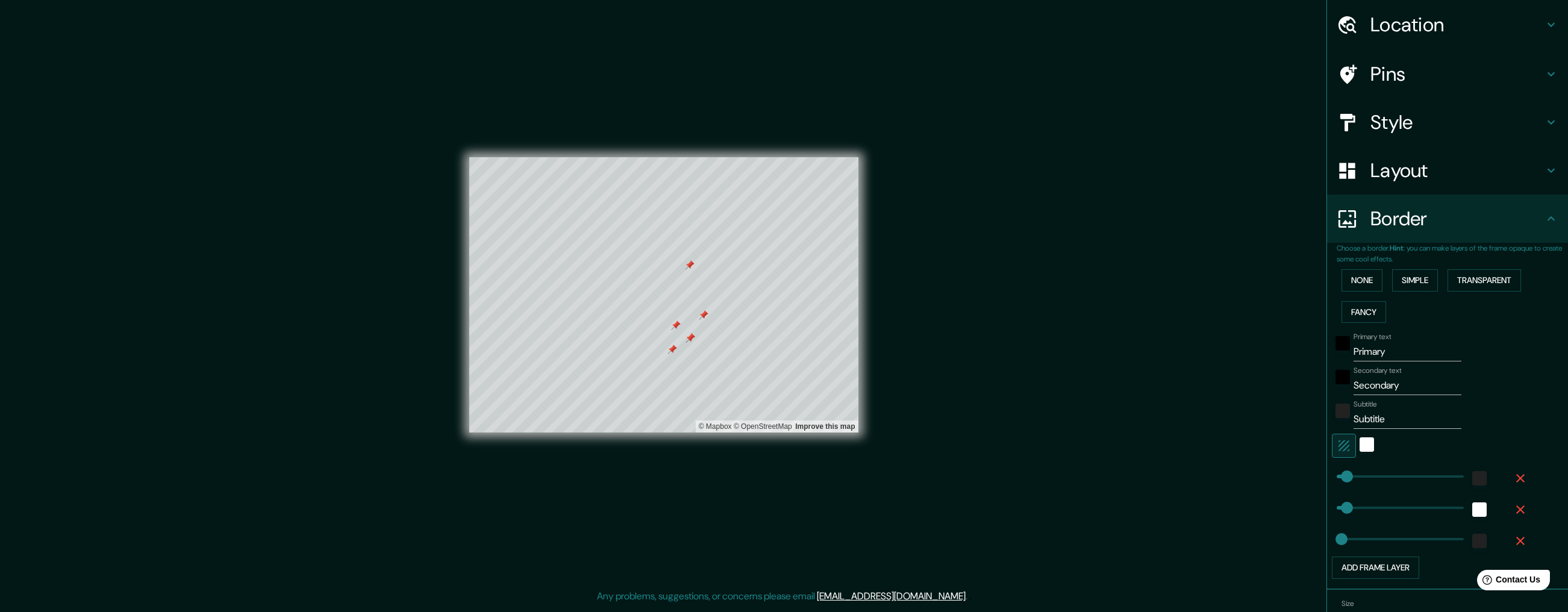
click at [1349, 480] on icon "button" at bounding box center [1521, 478] width 8 height 8
type input "52"
click at [1349, 483] on icon "button" at bounding box center [1521, 479] width 14 height 14
click at [1349, 478] on icon "button" at bounding box center [1521, 478] width 8 height 8
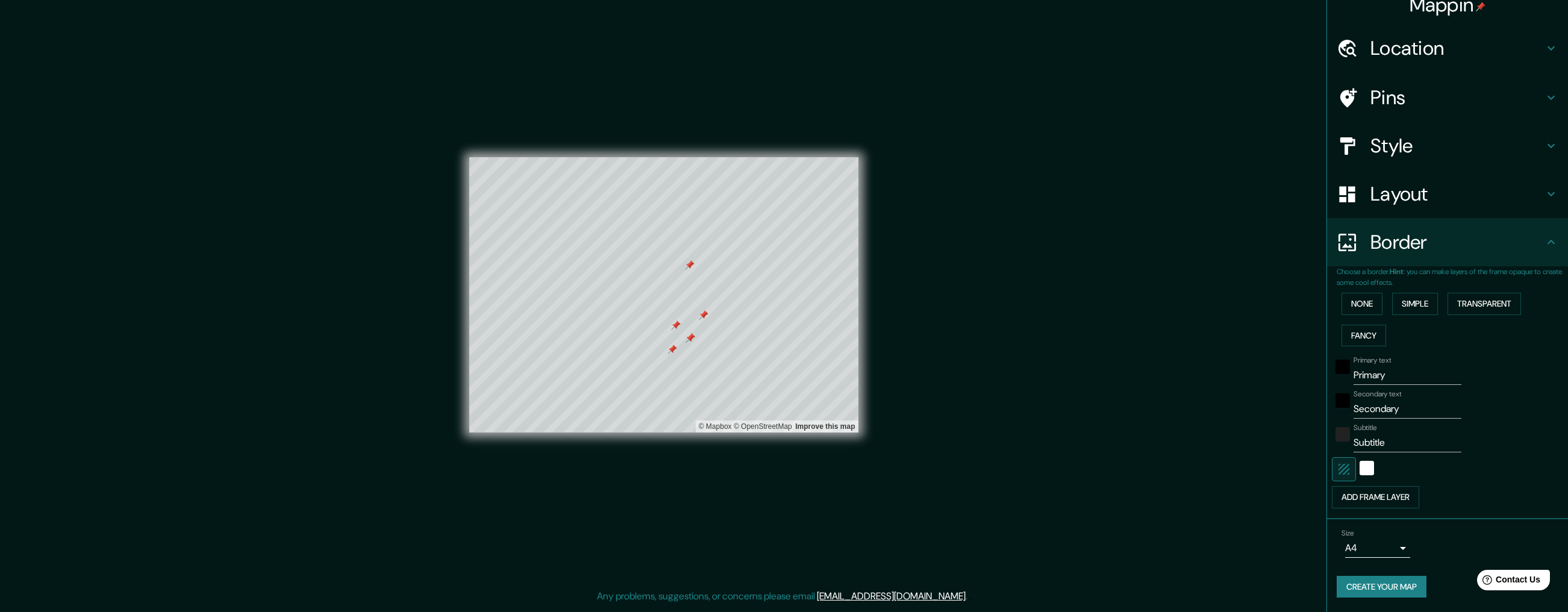
scroll to position [14, 0]
click at [1349, 285] on p "Choose a border. Hint : you can make layers of the frame opaque to create some …" at bounding box center [1453, 277] width 232 height 22
click at [1349, 294] on button "Simple" at bounding box center [1415, 304] width 46 height 23
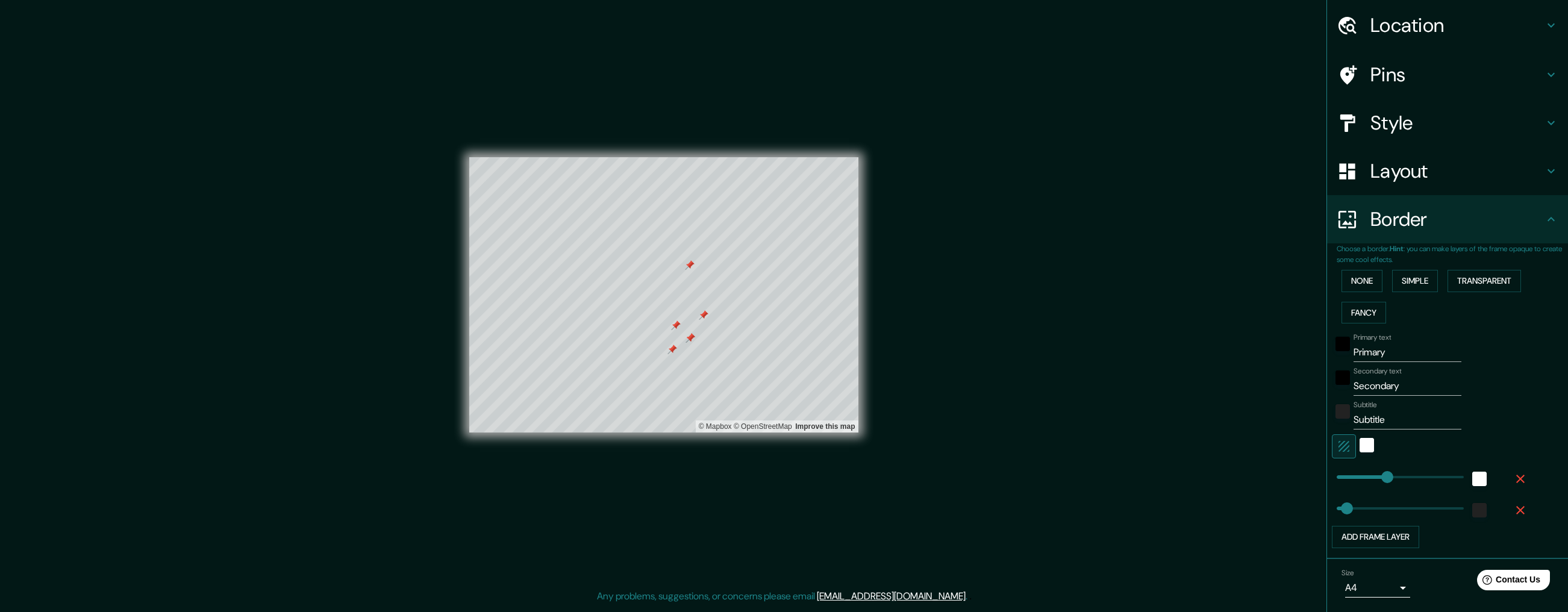
scroll to position [77, 0]
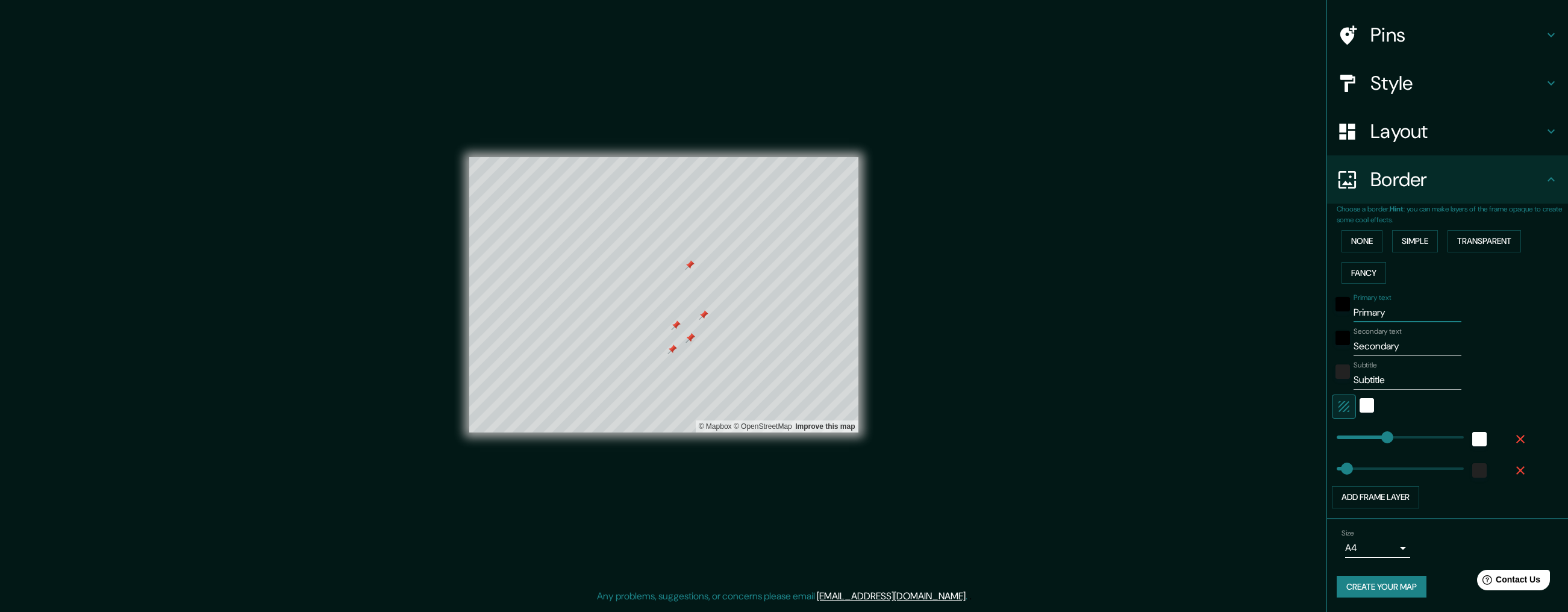
drag, startPoint x: 1410, startPoint y: 313, endPoint x: 1330, endPoint y: 310, distance: 80.1
click at [1330, 310] on div "Choose a border. Hint : you can make layers of the frame opaque to create some …" at bounding box center [1448, 361] width 241 height 315
type input "P"
type input "258"
type input "52"
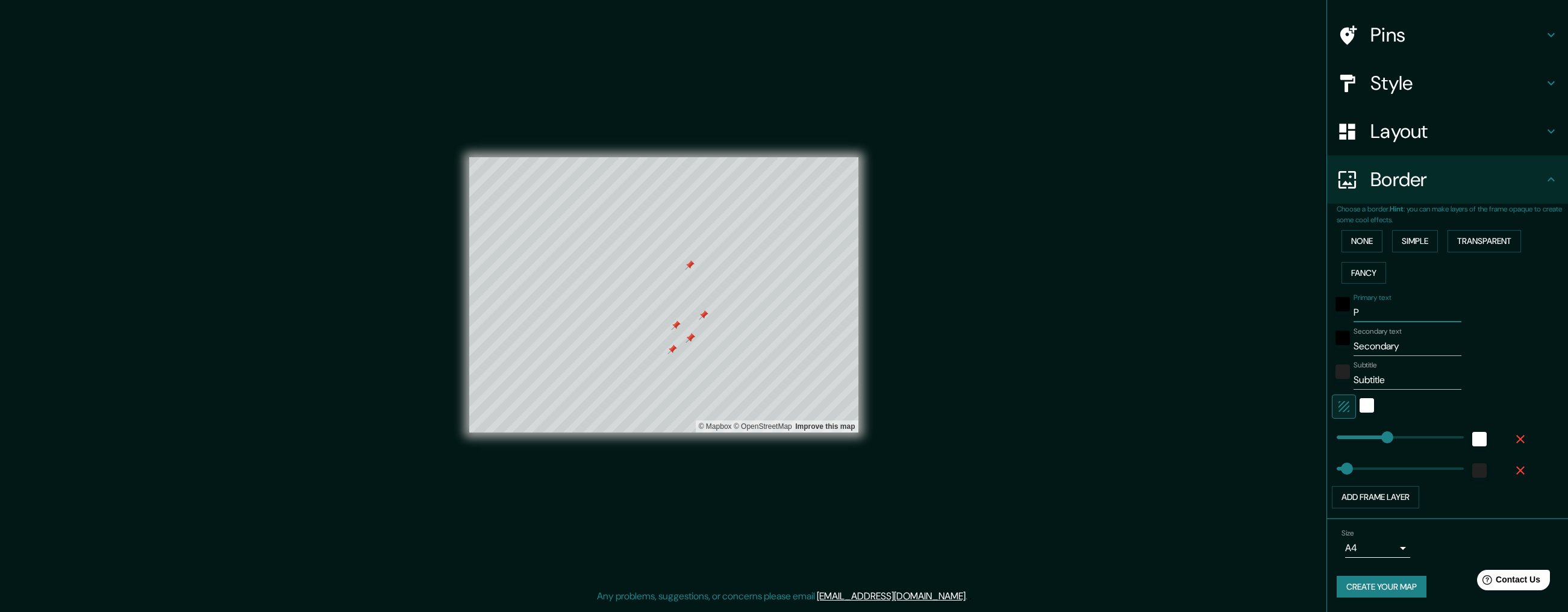
type input "Pu"
type input "258"
type input "52"
type input "Pur"
type input "258"
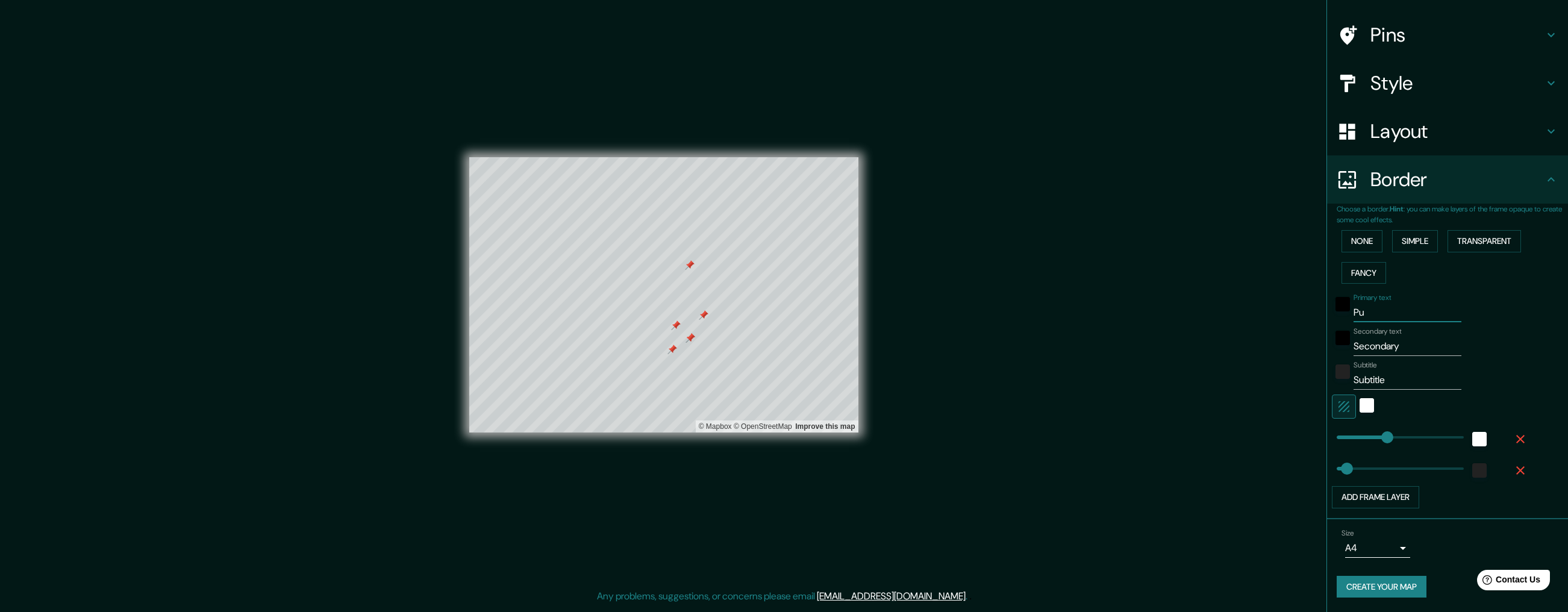
type input "52"
type input "Purr"
type input "258"
type input "52"
type input "Purra"
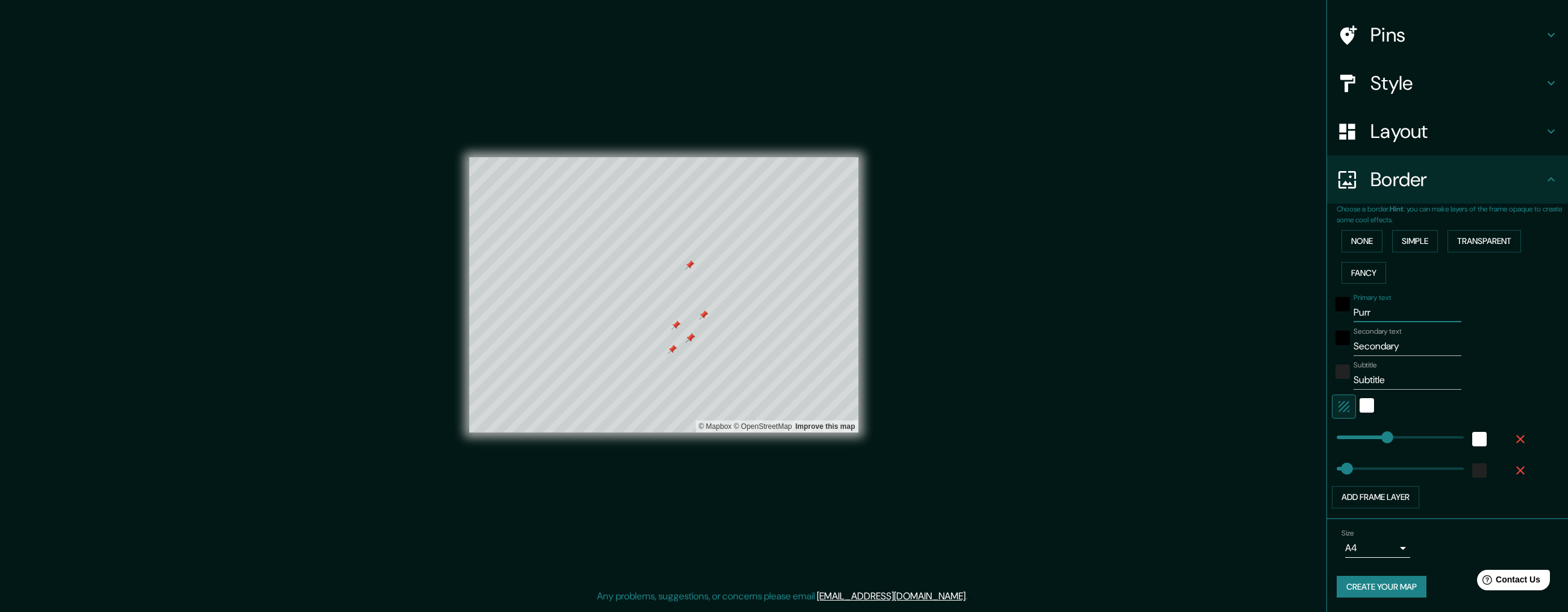
type input "258"
type input "52"
type input "Purran"
type input "258"
type input "52"
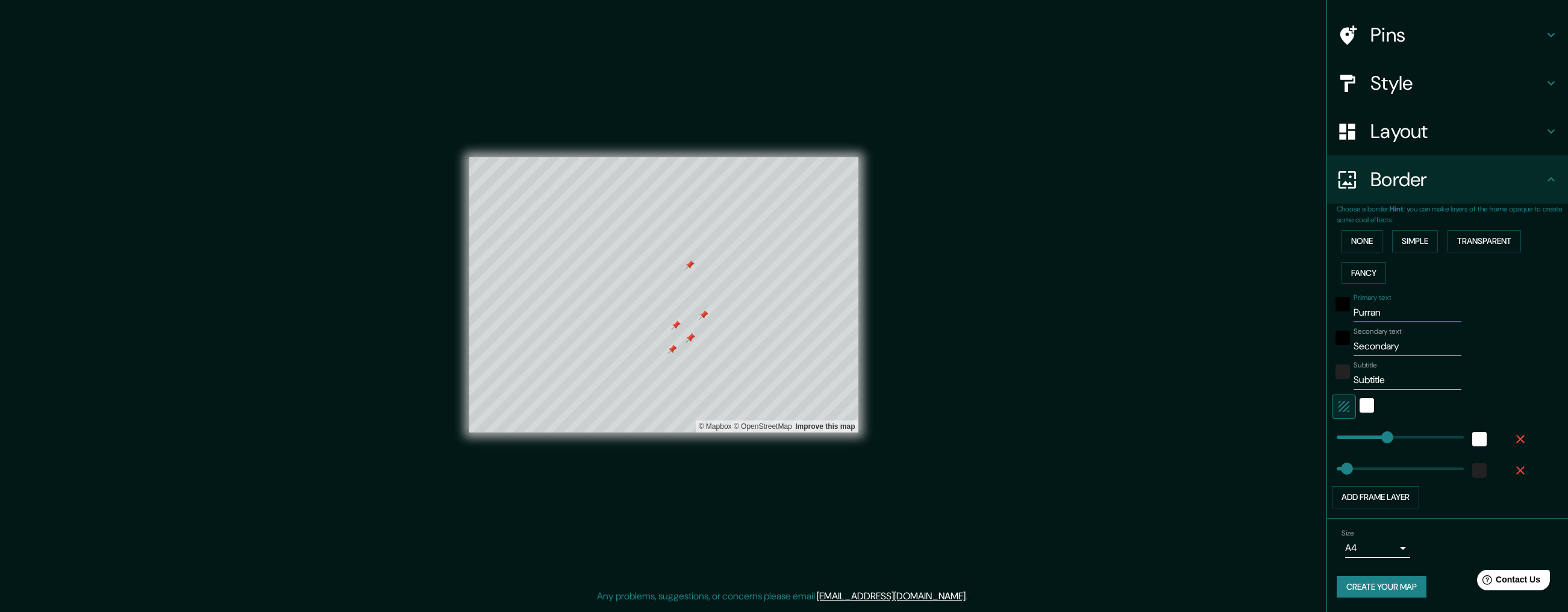
type input "Purranq"
type input "258"
type input "52"
type input "Purranqu"
type input "258"
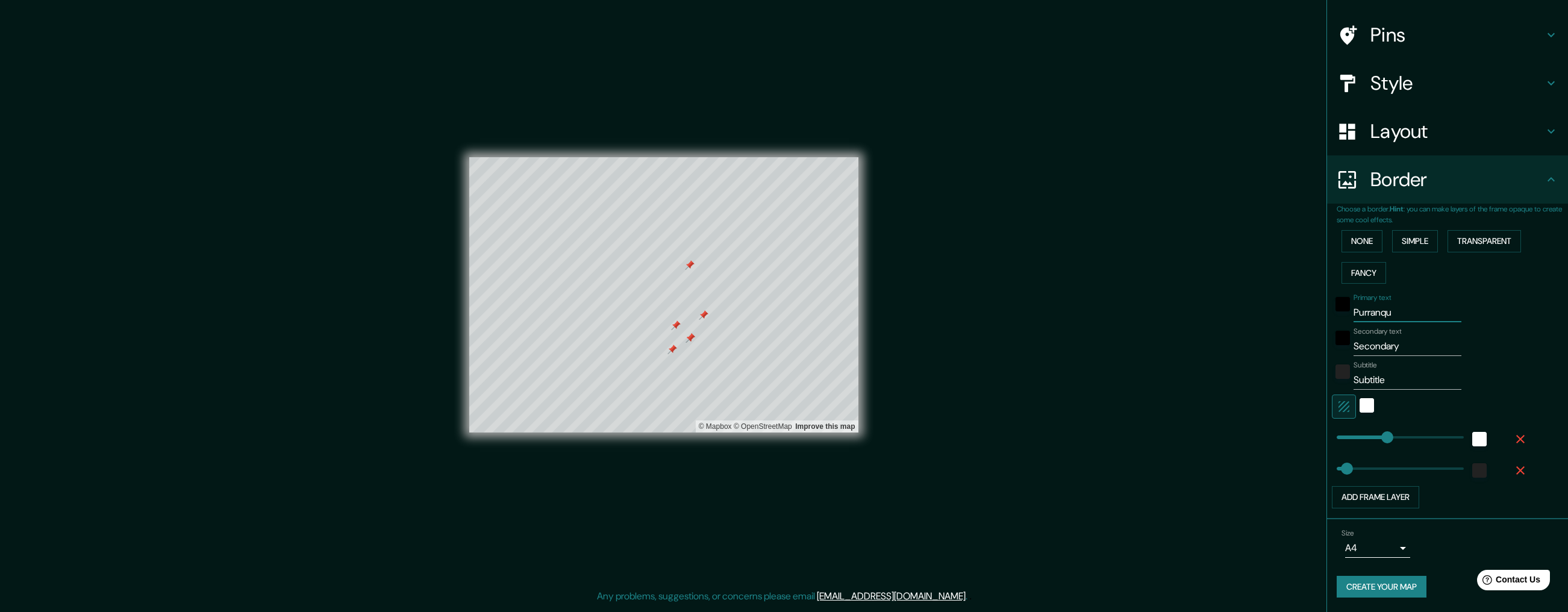
type input "52"
type input "Purranque"
type input "258"
type input "52"
type input "Purranque"
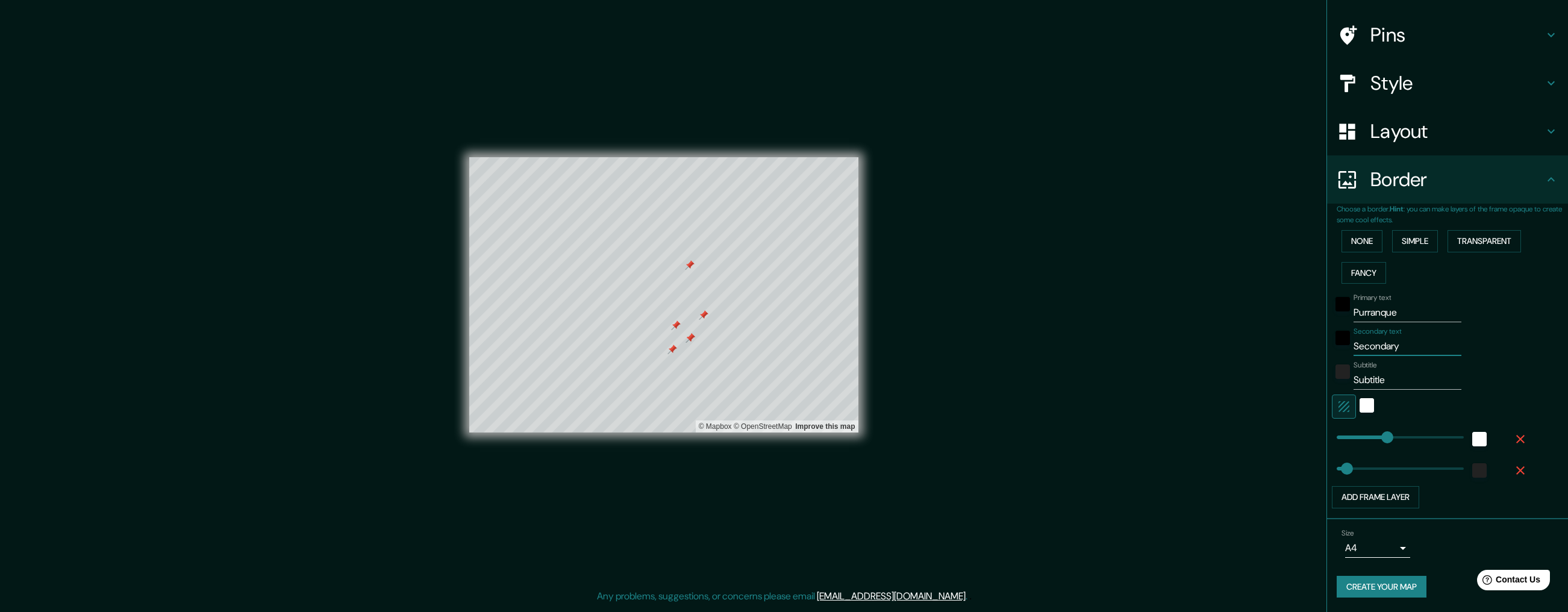
drag, startPoint x: 1419, startPoint y: 344, endPoint x: 1344, endPoint y: 347, distance: 75.1
click at [1344, 347] on div "Secondary text Secondary" at bounding box center [1431, 342] width 198 height 29
type input "T"
type input "258"
type input "52"
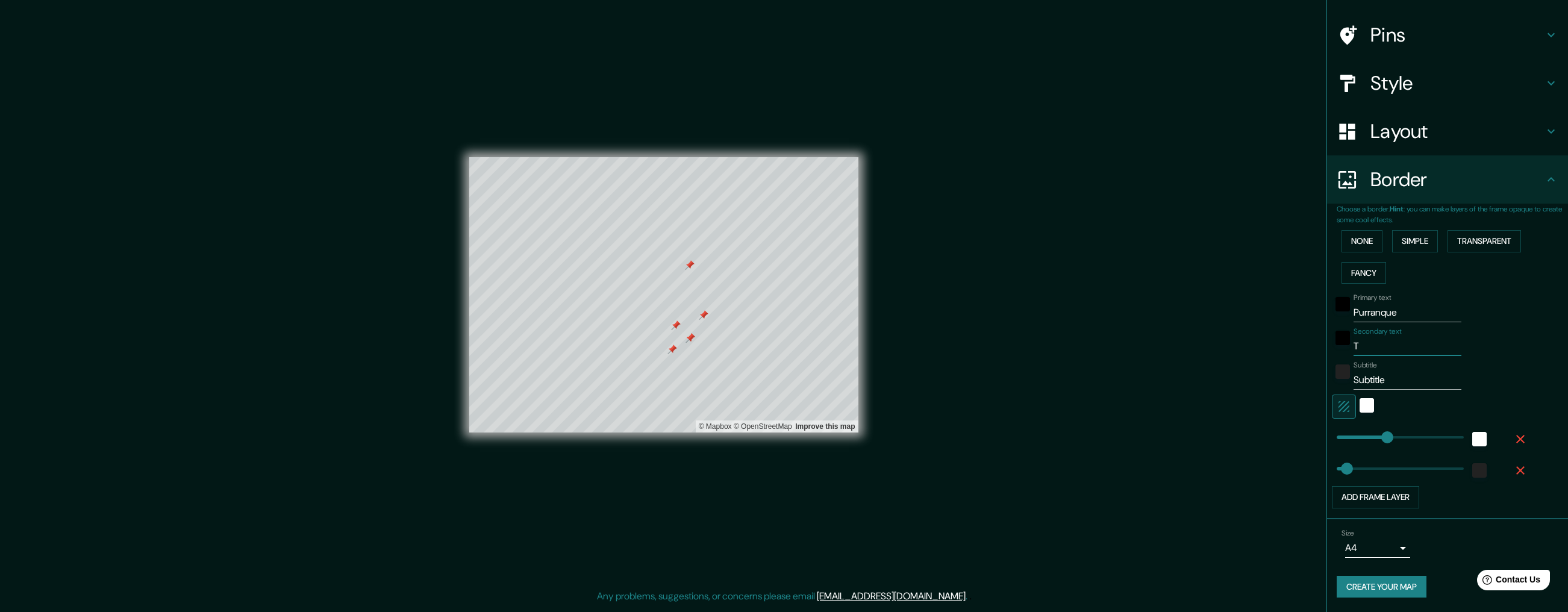
type input "Te"
type input "258"
type input "52"
type input "Ter"
type input "258"
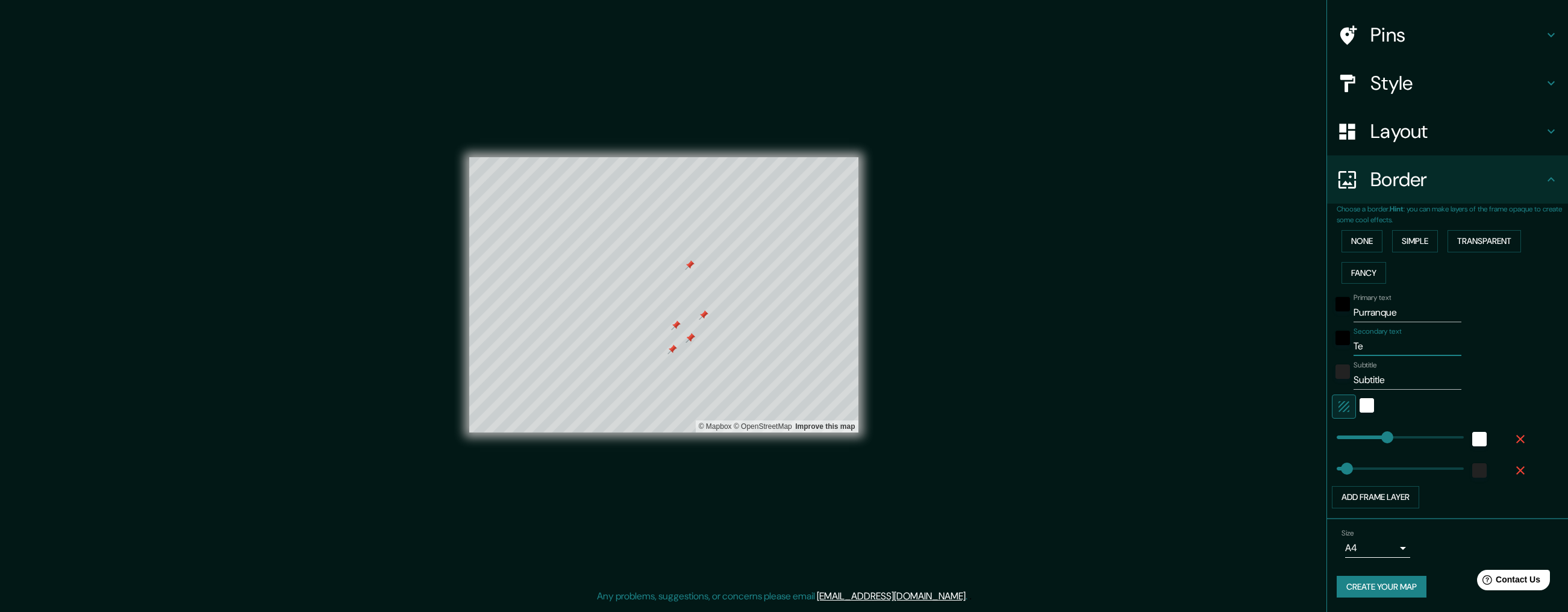
type input "52"
type input "Terr"
type input "258"
type input "52"
type input "[PERSON_NAME]"
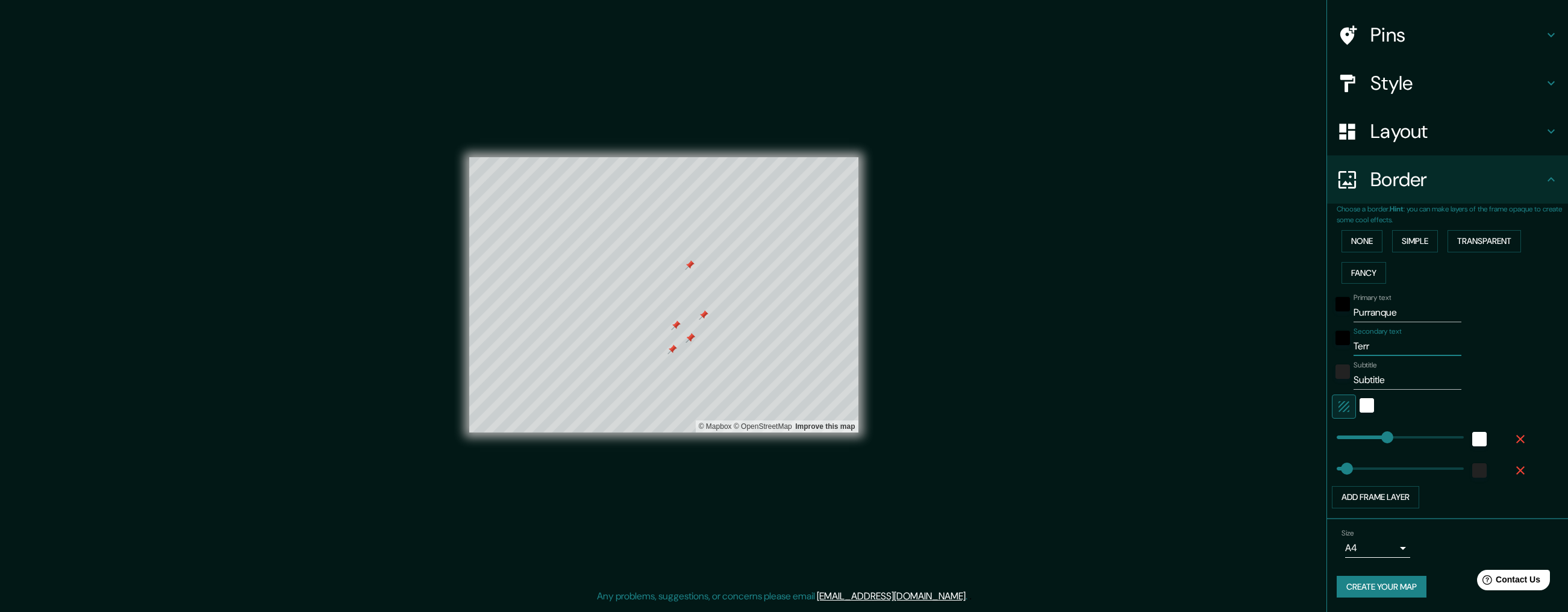
type input "258"
type input "52"
type input "Territ"
type input "258"
type input "52"
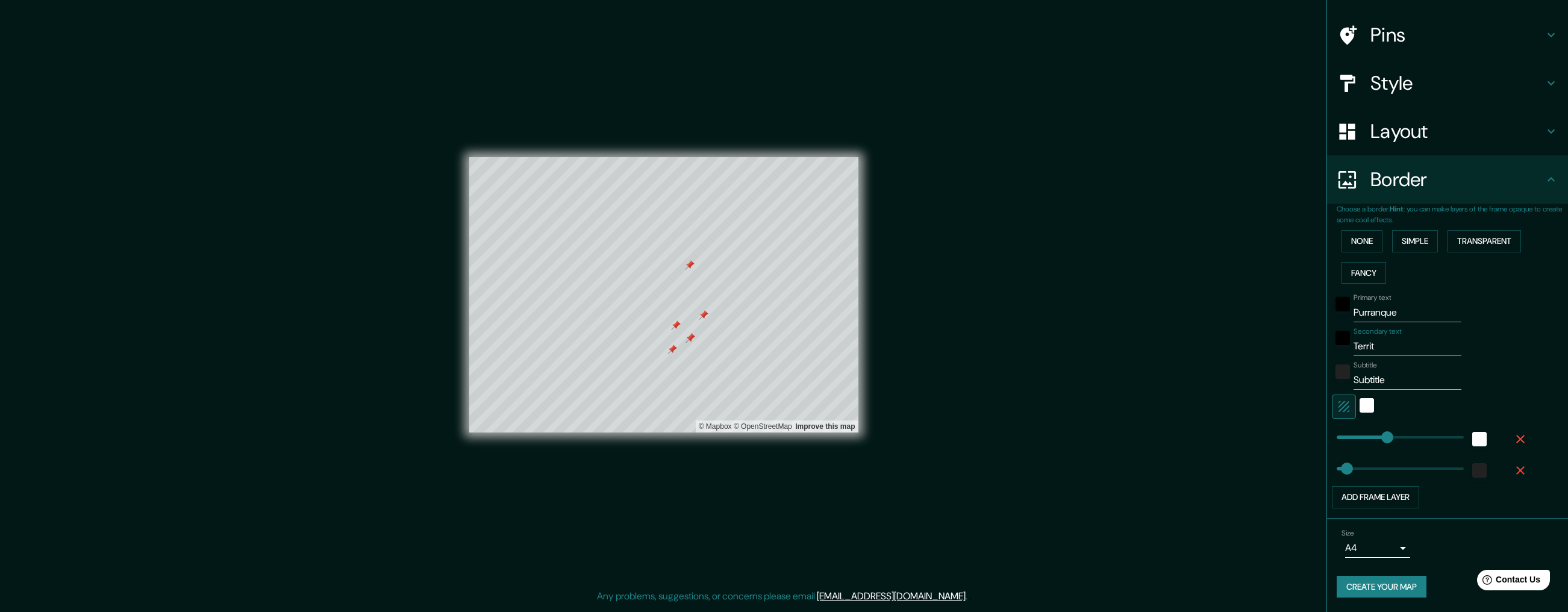
type input "[PERSON_NAME]"
type input "258"
type input "52"
type input "Territor"
type input "258"
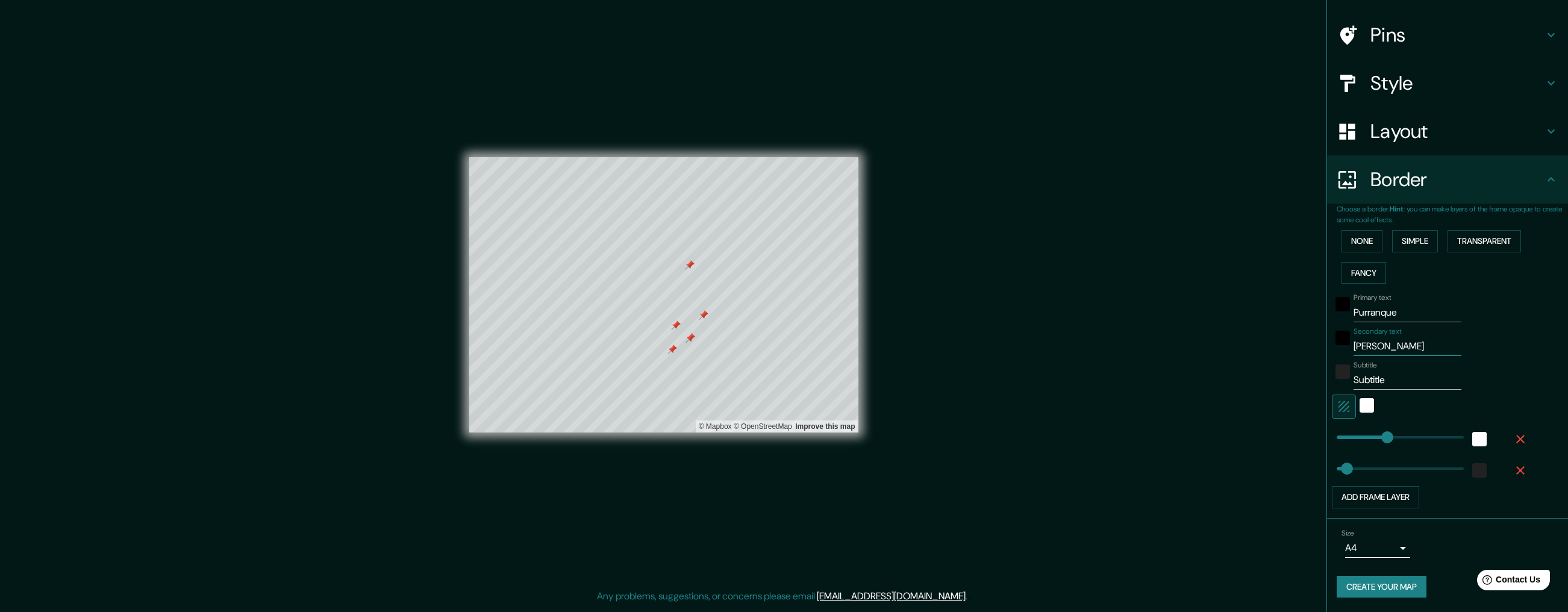
type input "52"
type input "Territori"
type input "258"
type input "52"
type input "Territorio"
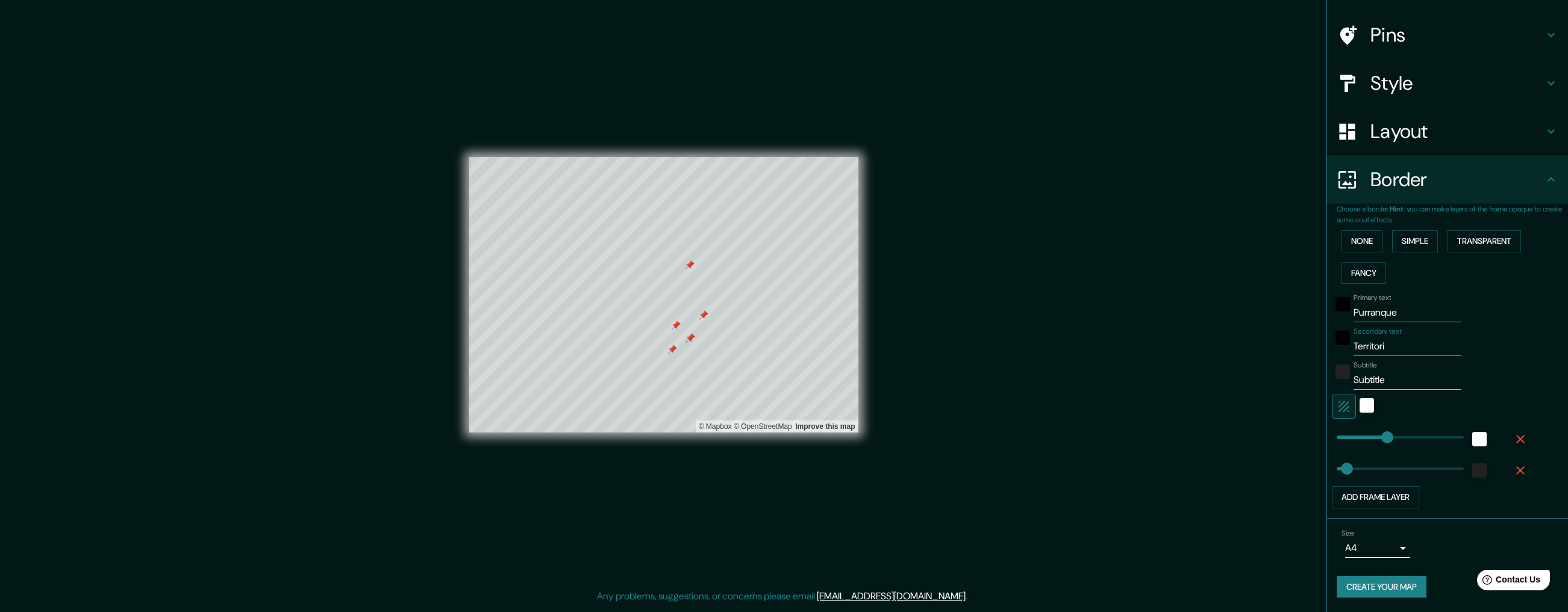
type input "258"
type input "52"
type input "Territorios"
type input "258"
type input "52"
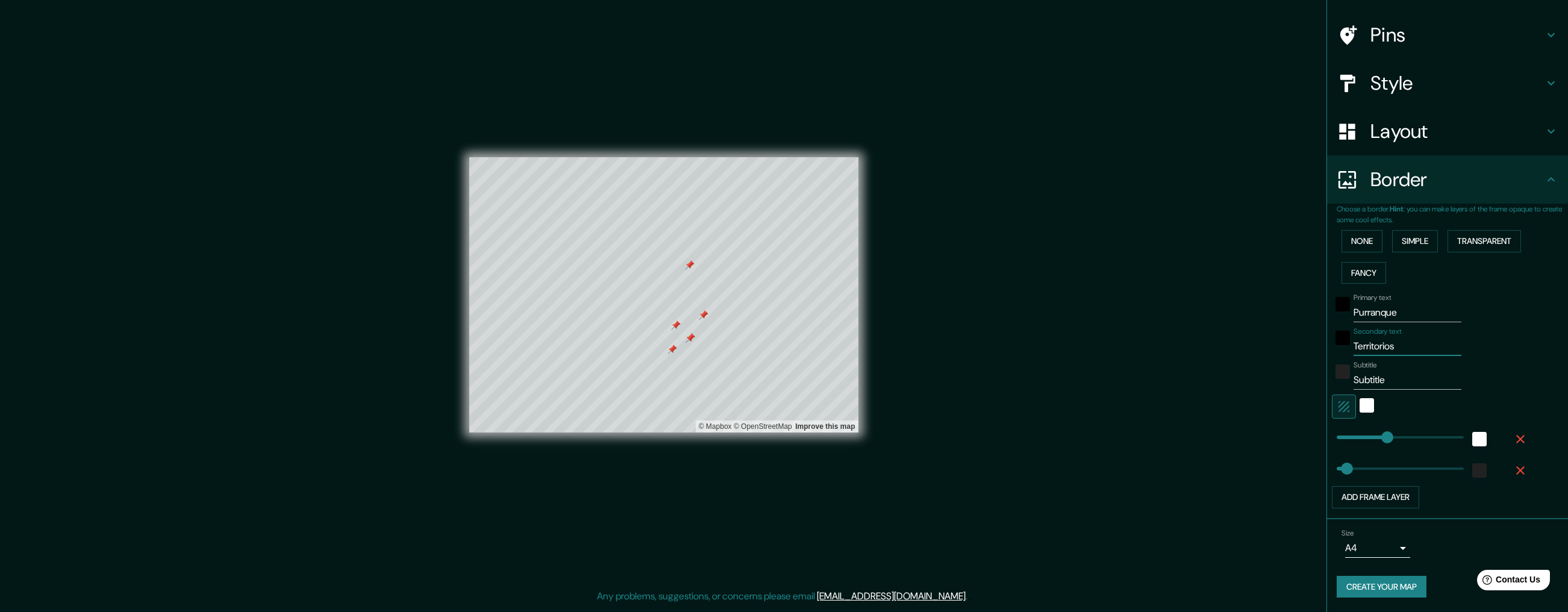
type input "Territorios"
type input "258"
type input "52"
type input "Territorios u"
type input "258"
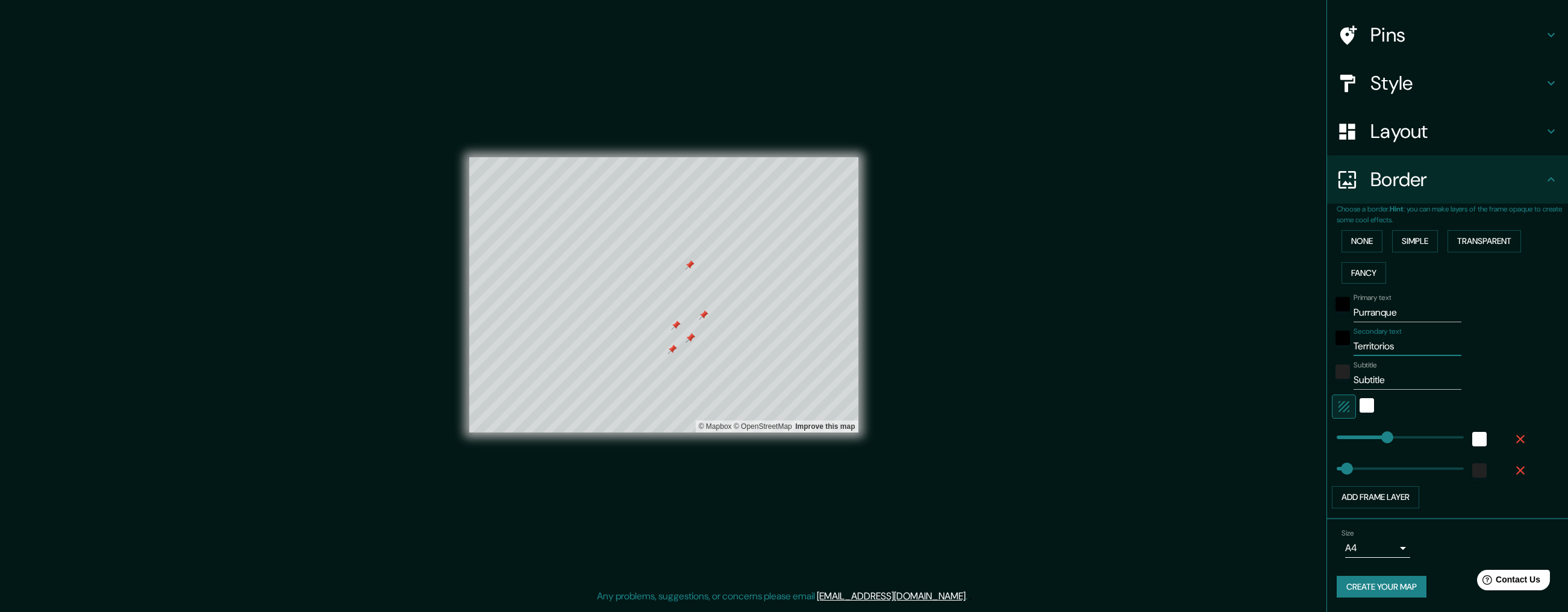
type input "52"
type input "Territorios ur"
type input "258"
type input "52"
type input "Territorios urb"
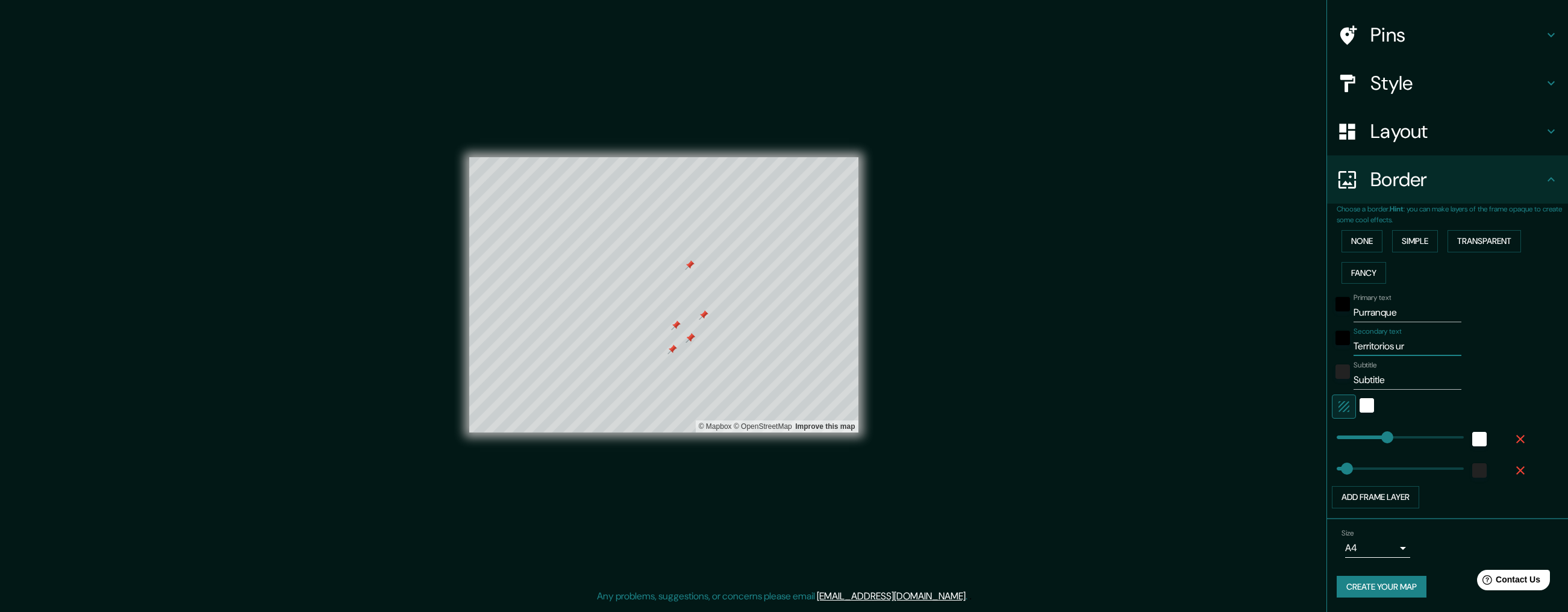
type input "258"
type input "52"
type input "Territorios urba"
type input "258"
type input "52"
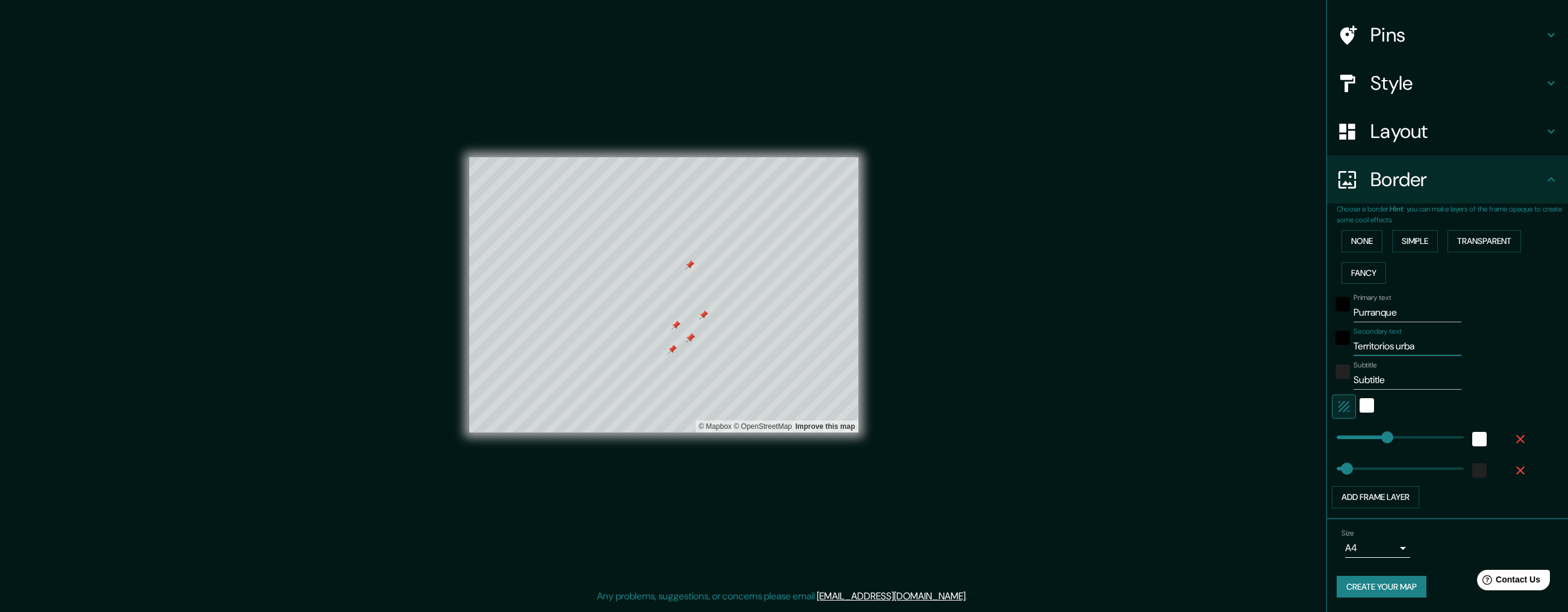
type input "Territorios urban"
type input "258"
type input "52"
type input "Territorios [PERSON_NAME]"
type input "258"
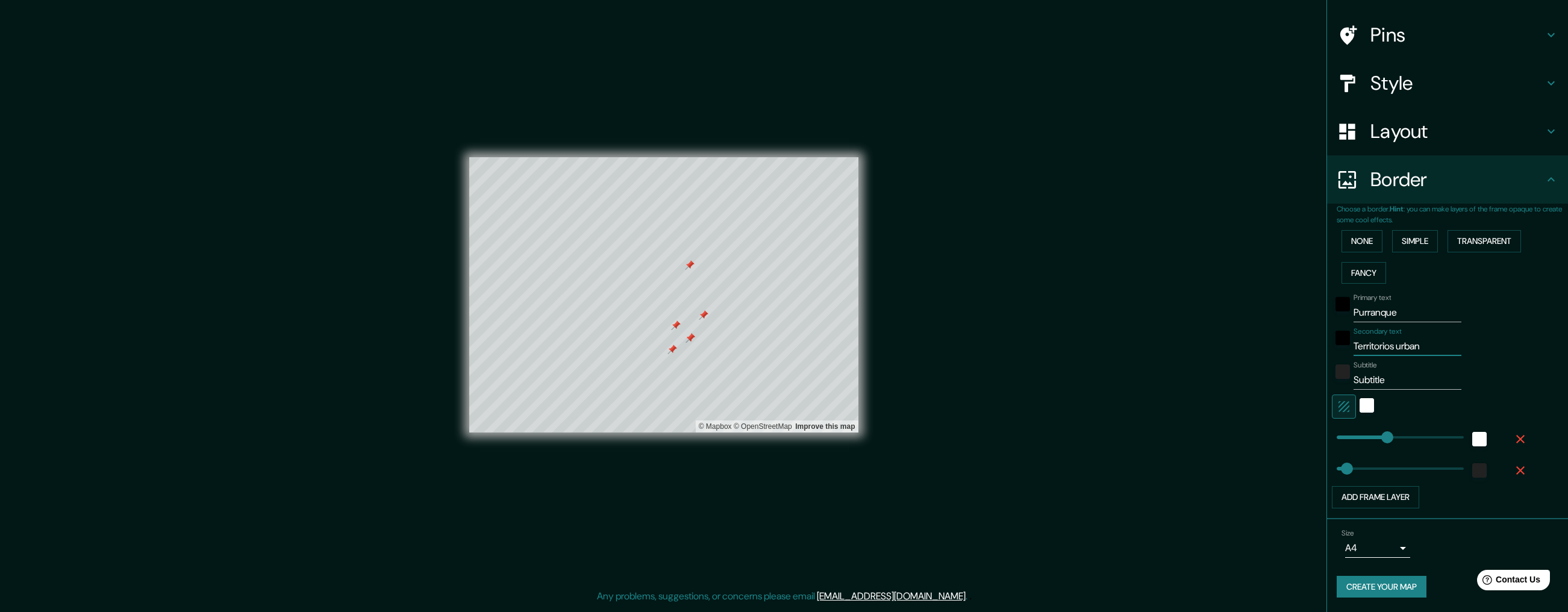
type input "52"
type input "Territorios urbanos"
type input "258"
type input "52"
type input "Territorios urbanos"
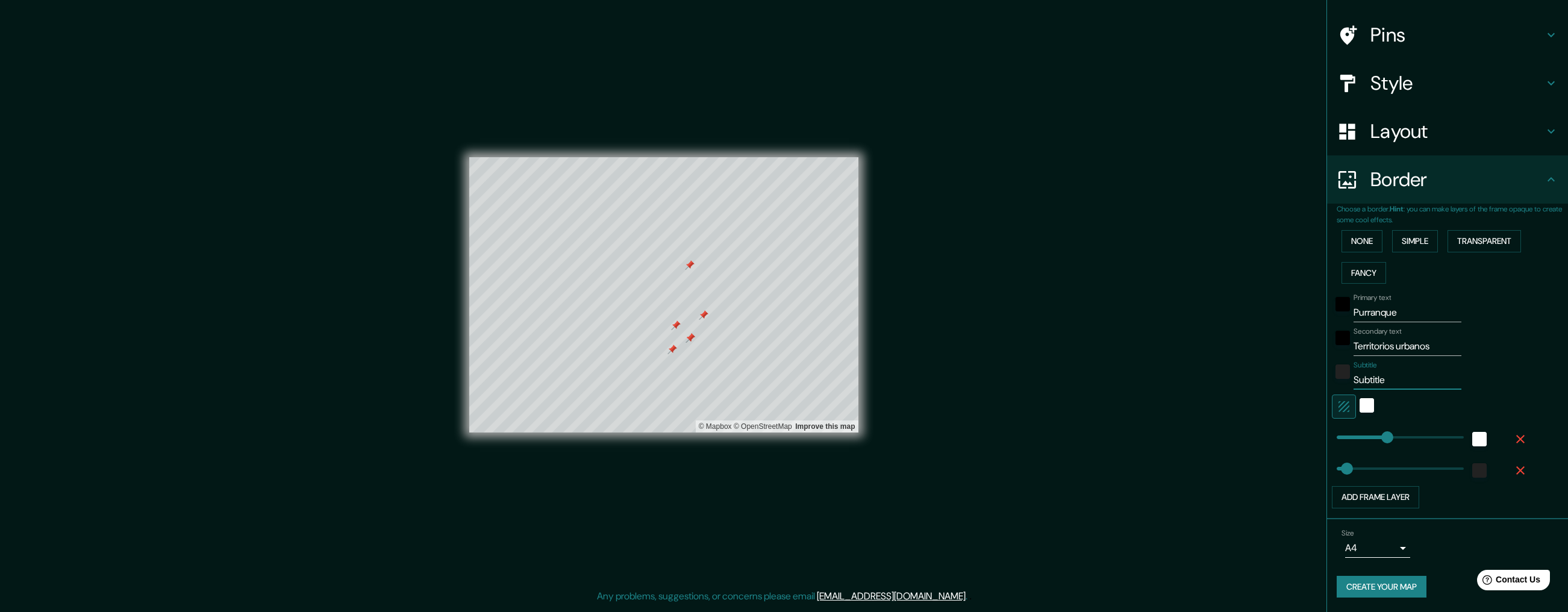
drag, startPoint x: 1413, startPoint y: 385, endPoint x: 1315, endPoint y: 384, distance: 98.0
click at [1315, 384] on div "Mappin Location [GEOGRAPHIC_DATA], [GEOGRAPHIC_DATA], [GEOGRAPHIC_DATA] Pins St…" at bounding box center [784, 304] width 1568 height 608
type input "258"
type input "52"
drag, startPoint x: 1459, startPoint y: 344, endPoint x: 1356, endPoint y: 339, distance: 103.1
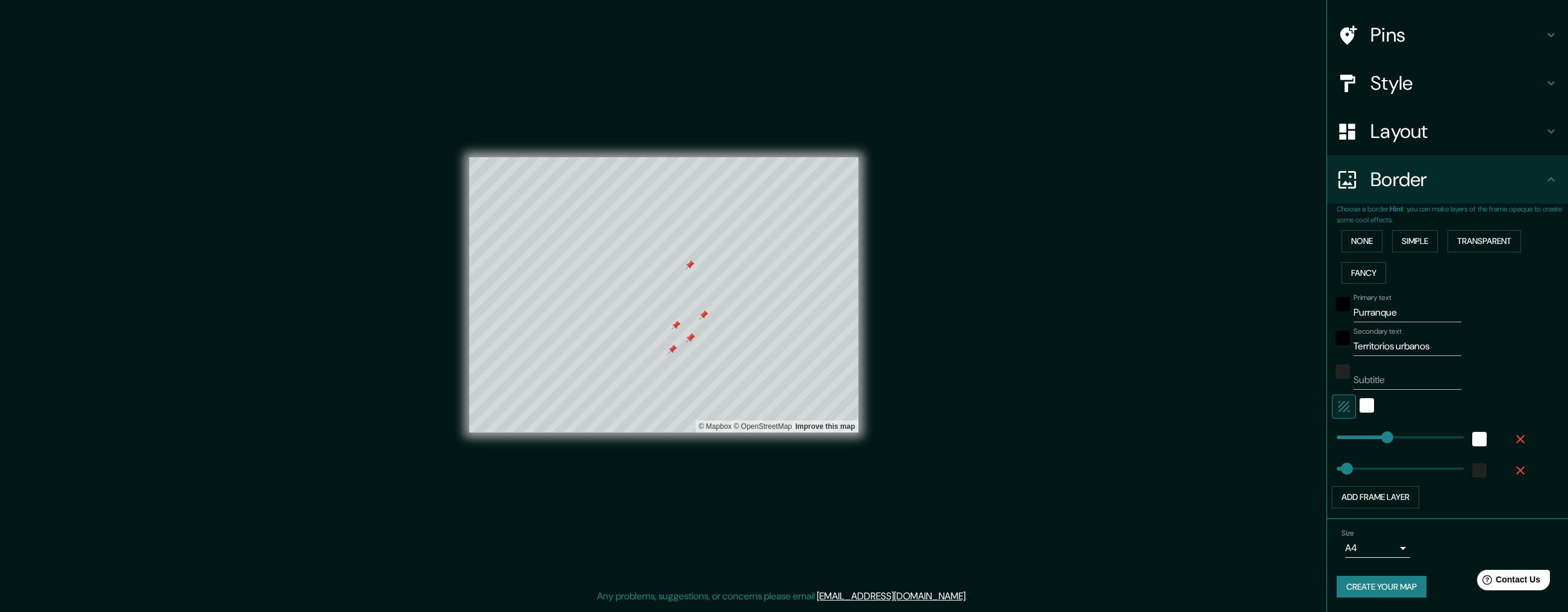
click at [1349, 339] on div "Secondary text Territorios urbanos" at bounding box center [1431, 342] width 198 height 29
click at [1349, 343] on input "Territorios urbanos" at bounding box center [1408, 347] width 108 height 19
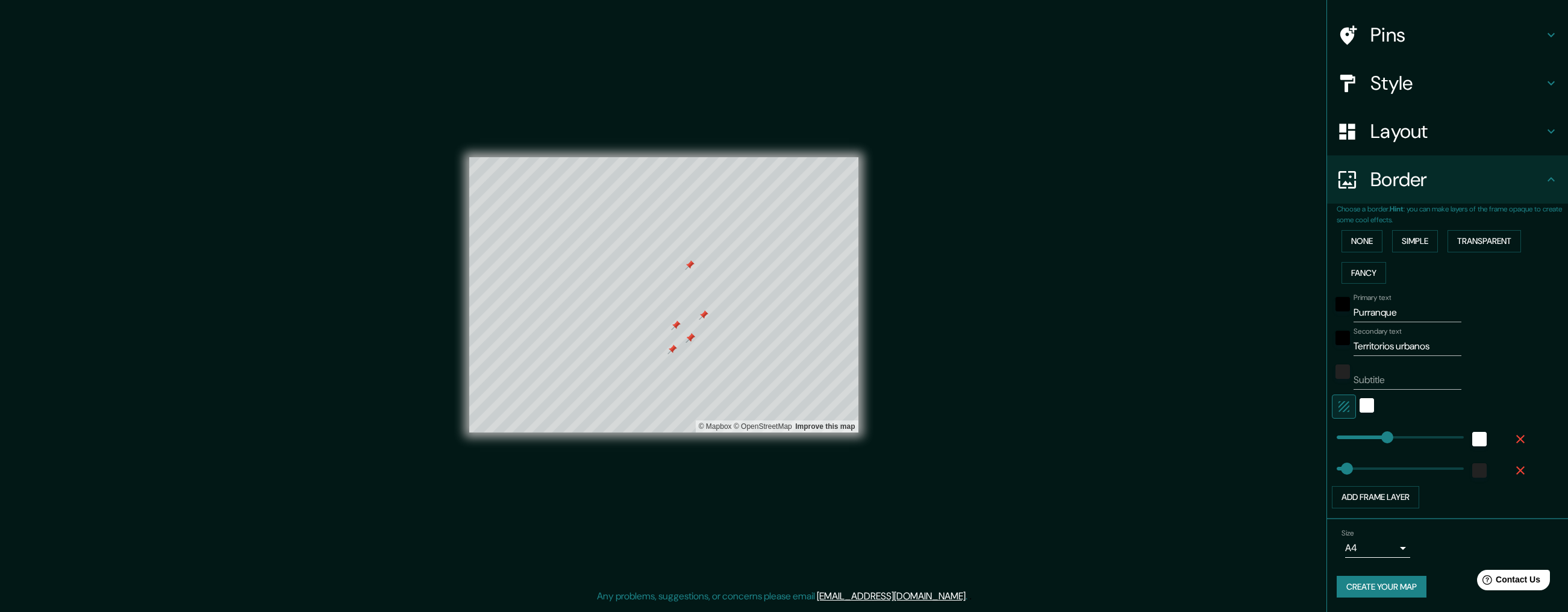
drag, startPoint x: 1438, startPoint y: 351, endPoint x: 1450, endPoint y: 349, distance: 12.2
click at [1349, 350] on div "Secondary text Territorios urbanos" at bounding box center [1431, 342] width 198 height 29
drag, startPoint x: 1445, startPoint y: 348, endPoint x: 1327, endPoint y: 347, distance: 118.0
click at [1327, 347] on div "Choose a border. Hint : you can make layers of the frame opaque to create some …" at bounding box center [1448, 361] width 241 height 315
type input "258"
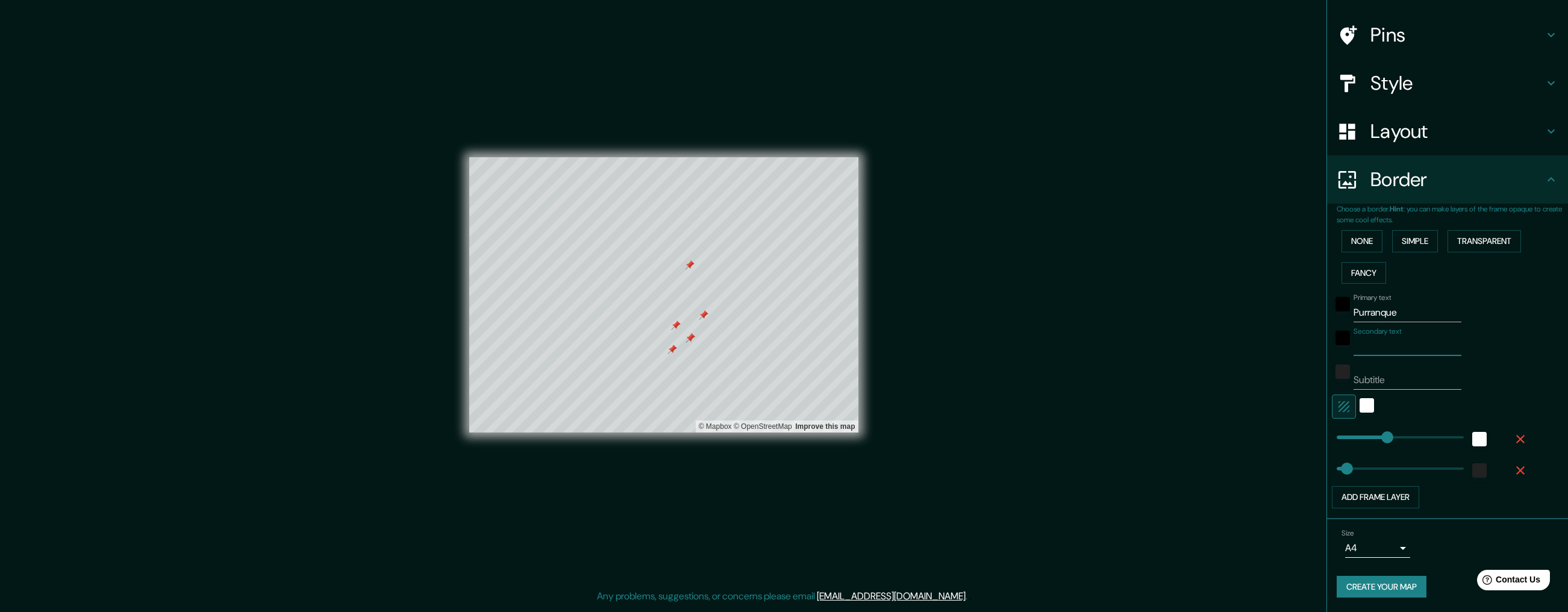
type input "52"
click at [1349, 376] on input "Subtitle" at bounding box center [1408, 380] width 108 height 19
paste input "Territorios urbanos"
type input "Territorios urbanos"
type input "258"
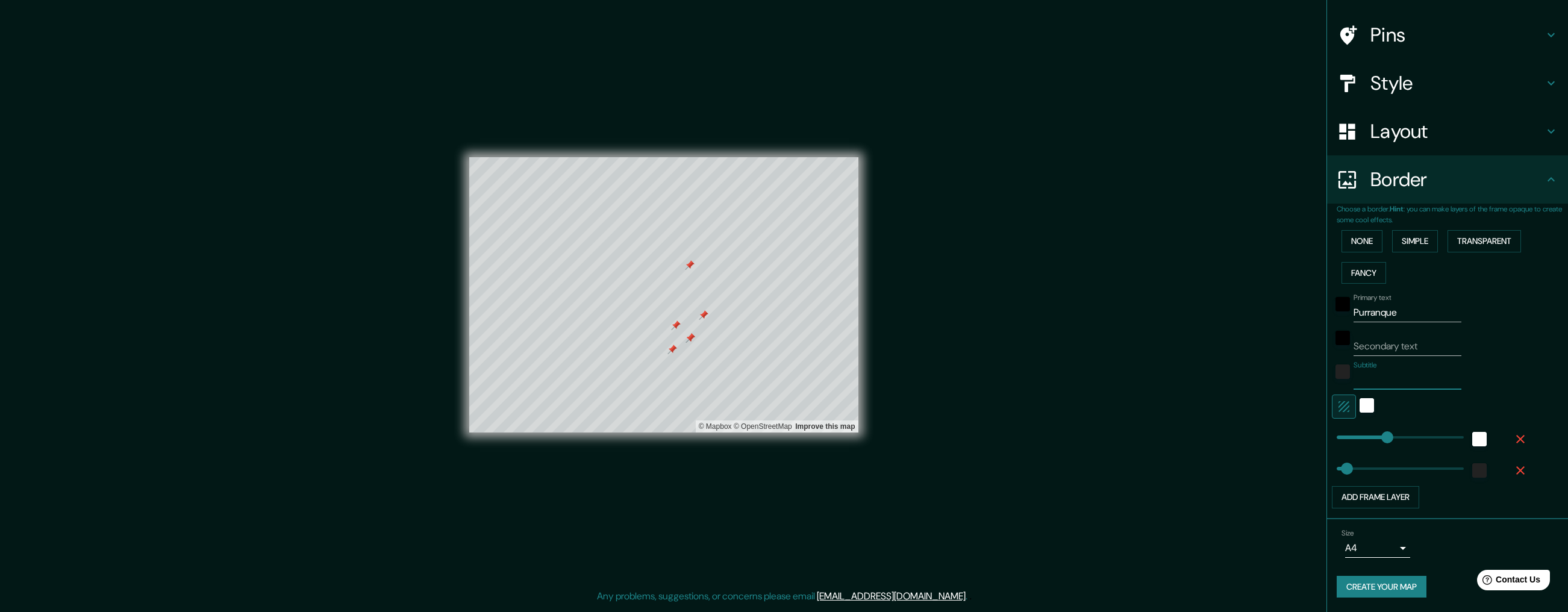
type input "52"
type input "Territorios urbanos"
click at [1349, 344] on div "Secondary text" at bounding box center [1431, 342] width 198 height 29
drag, startPoint x: 1483, startPoint y: 318, endPoint x: 1473, endPoint y: 319, distance: 10.0
click at [1349, 318] on div "Primary text Purranque" at bounding box center [1431, 308] width 198 height 29
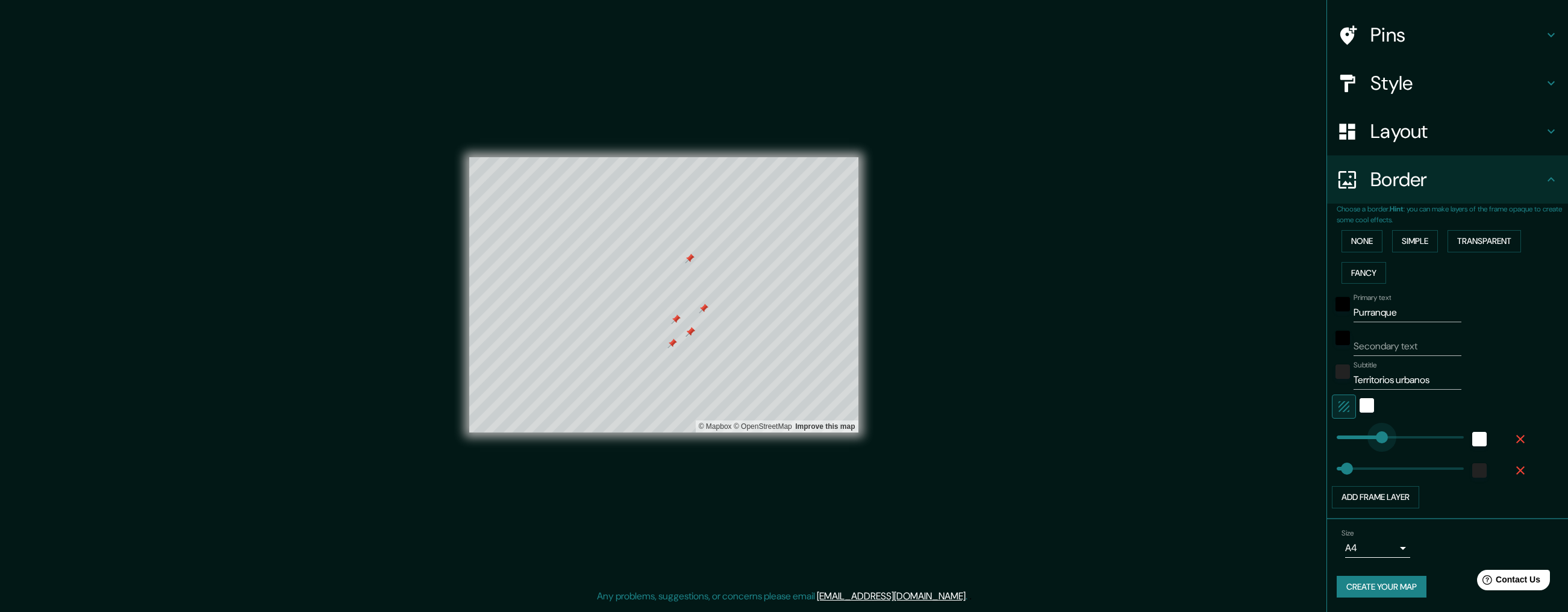
type input "153"
drag, startPoint x: 1388, startPoint y: 437, endPoint x: 1367, endPoint y: 437, distance: 21.0
type input "52"
type input "92"
type input "52"
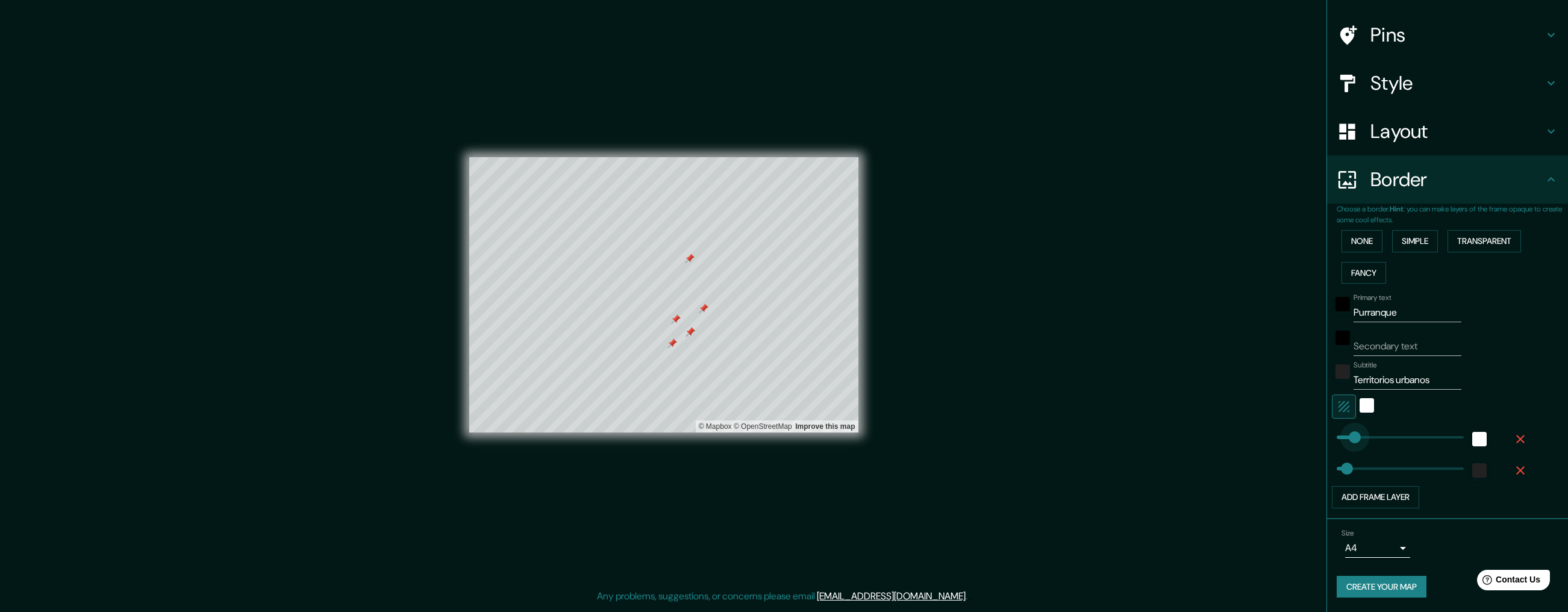
type input "74"
click at [1349, 550] on body "Mappin Location [GEOGRAPHIC_DATA], [GEOGRAPHIC_DATA], [GEOGRAPHIC_DATA] Pins St…" at bounding box center [784, 306] width 1568 height 612
click at [1349, 541] on div at bounding box center [784, 306] width 1568 height 612
click at [1349, 589] on button "Create your map" at bounding box center [1382, 587] width 90 height 23
click at [1349, 589] on div "Create your map" at bounding box center [1448, 587] width 222 height 23
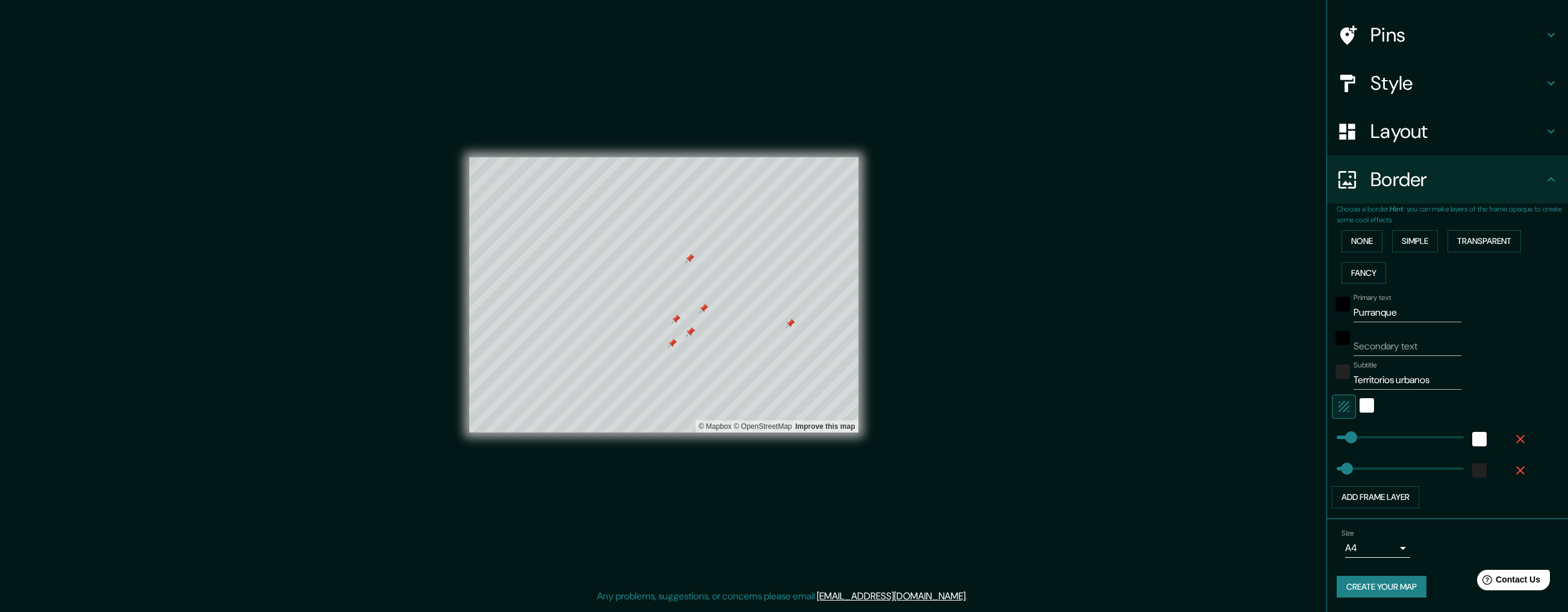
click at [1349, 548] on div "Size A4 single" at bounding box center [1378, 544] width 72 height 32
click at [1349, 548] on body "Mappin Location [GEOGRAPHIC_DATA], [GEOGRAPHIC_DATA], [GEOGRAPHIC_DATA] Pins St…" at bounding box center [784, 306] width 1568 height 612
click at [1349, 548] on li "A4" at bounding box center [1377, 543] width 65 height 22
click at [1349, 544] on div "Size A4 single" at bounding box center [1448, 544] width 222 height 42
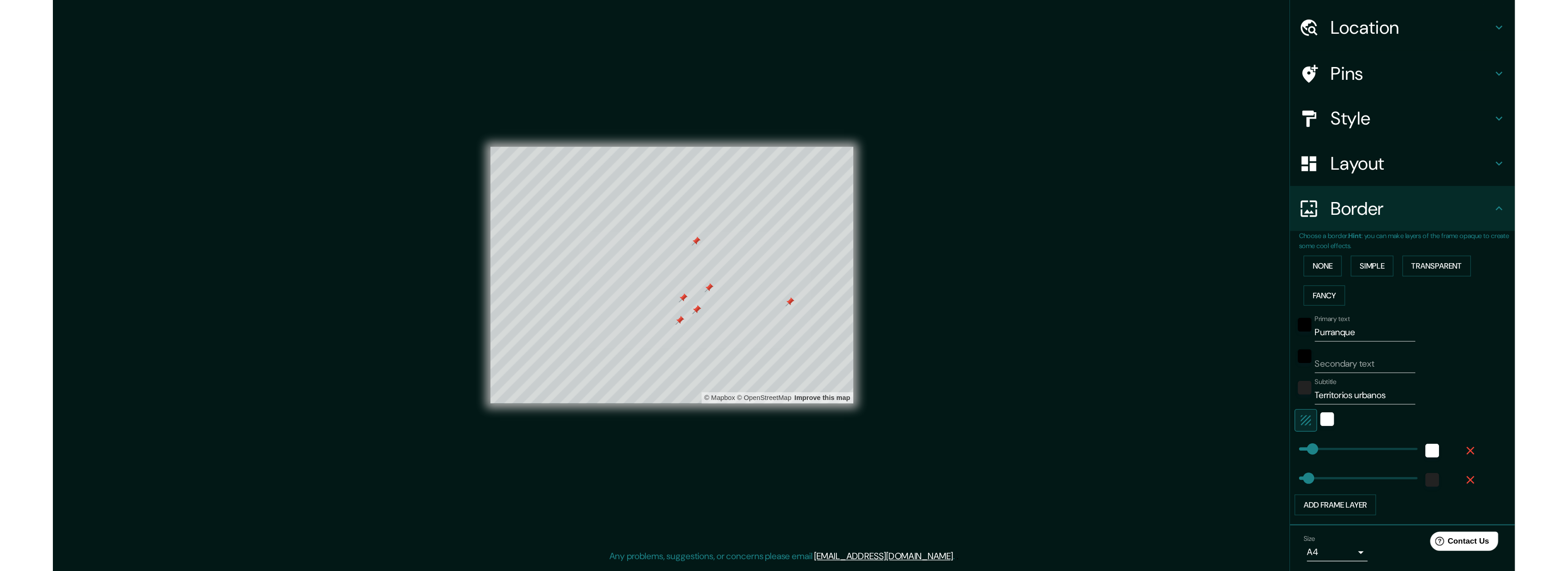
scroll to position [0, 0]
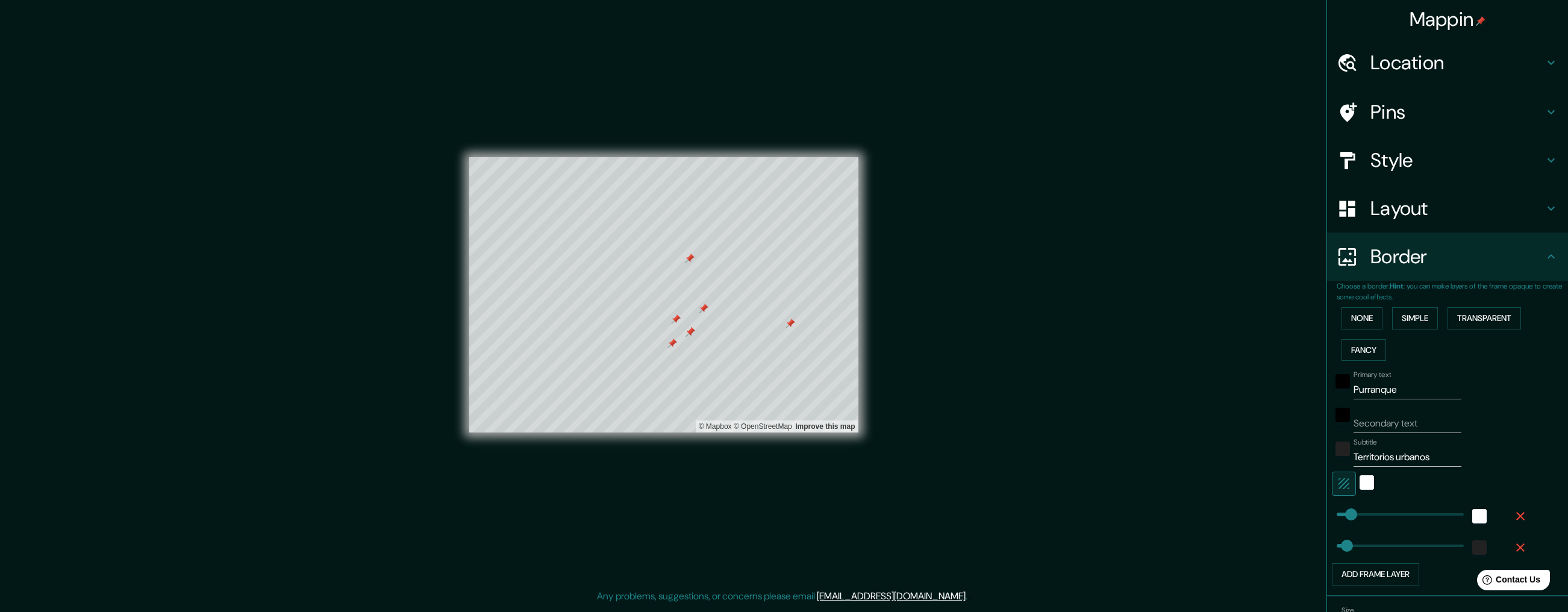
click at [1349, 253] on h4 "Border" at bounding box center [1458, 257] width 174 height 24
click at [1349, 220] on div "Layout" at bounding box center [1448, 208] width 241 height 48
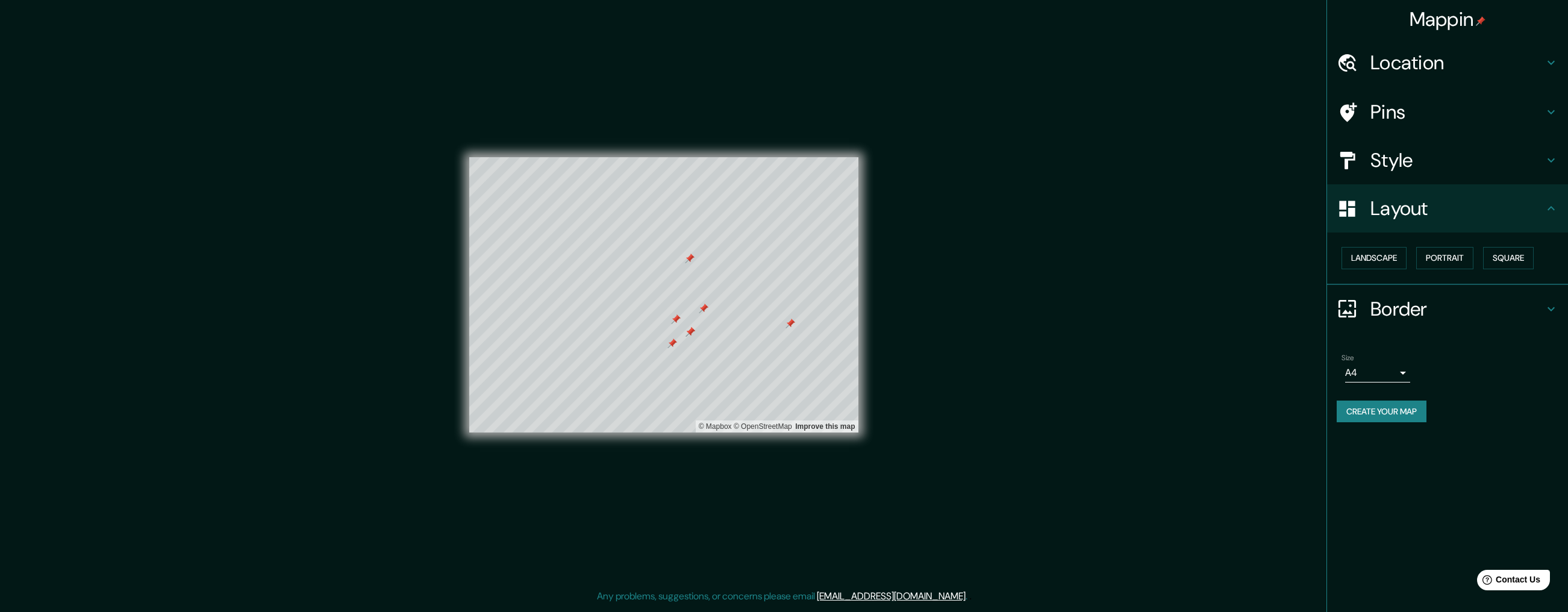
click at [1349, 159] on icon at bounding box center [1551, 160] width 14 height 14
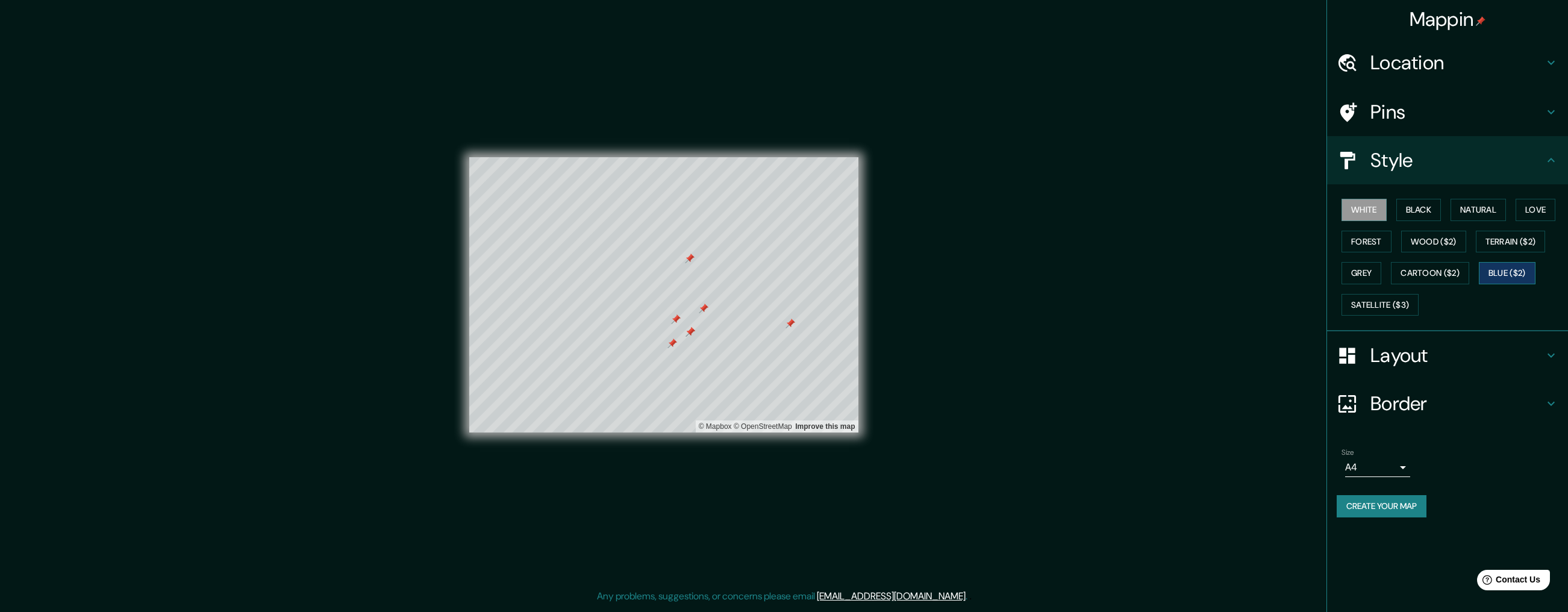
click at [1349, 274] on button "Blue ($2)" at bounding box center [1507, 273] width 56 height 23
click at [1349, 309] on button "Satellite ($3)" at bounding box center [1381, 305] width 77 height 23
click at [1349, 275] on button "Blue ($2)" at bounding box center [1507, 273] width 56 height 23
click at [1349, 152] on h4 "Style" at bounding box center [1458, 160] width 174 height 24
click at [1349, 111] on h4 "Pins" at bounding box center [1458, 112] width 174 height 24
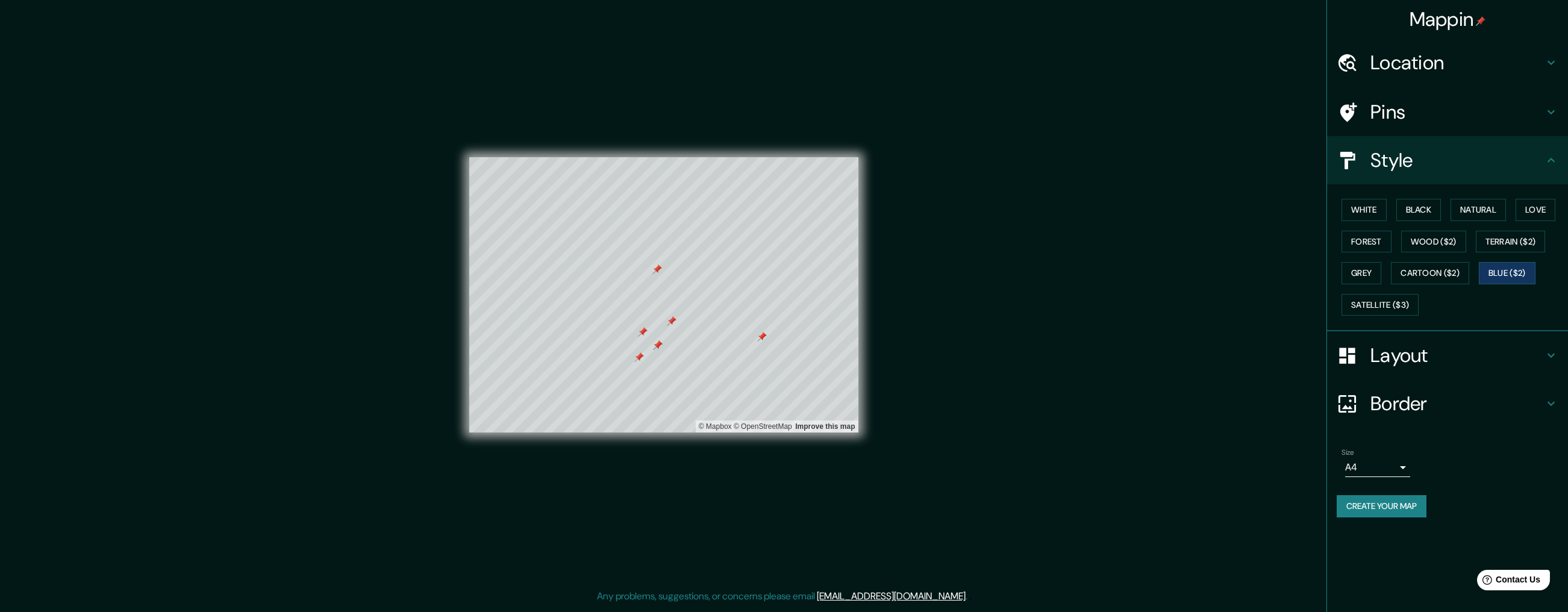
type input "52"
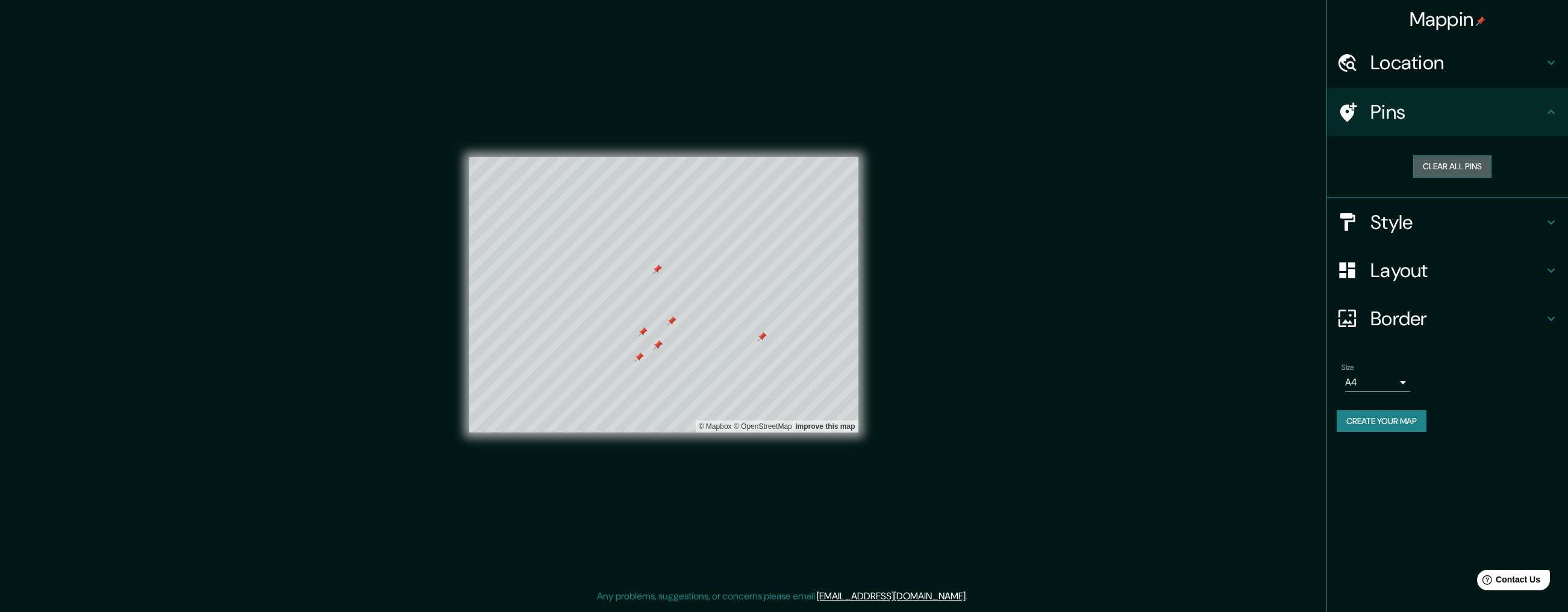
click at [1349, 171] on button "Clear all pins" at bounding box center [1452, 166] width 78 height 23
click at [1349, 107] on h4 "Pins" at bounding box center [1458, 112] width 174 height 24
click at [1349, 109] on icon at bounding box center [1551, 112] width 14 height 14
click at [1141, 240] on div "Mappin Location [GEOGRAPHIC_DATA], [GEOGRAPHIC_DATA], [GEOGRAPHIC_DATA] Pins Cl…" at bounding box center [784, 304] width 1568 height 608
click at [1349, 12] on h4 "Mappin" at bounding box center [1447, 19] width 76 height 24
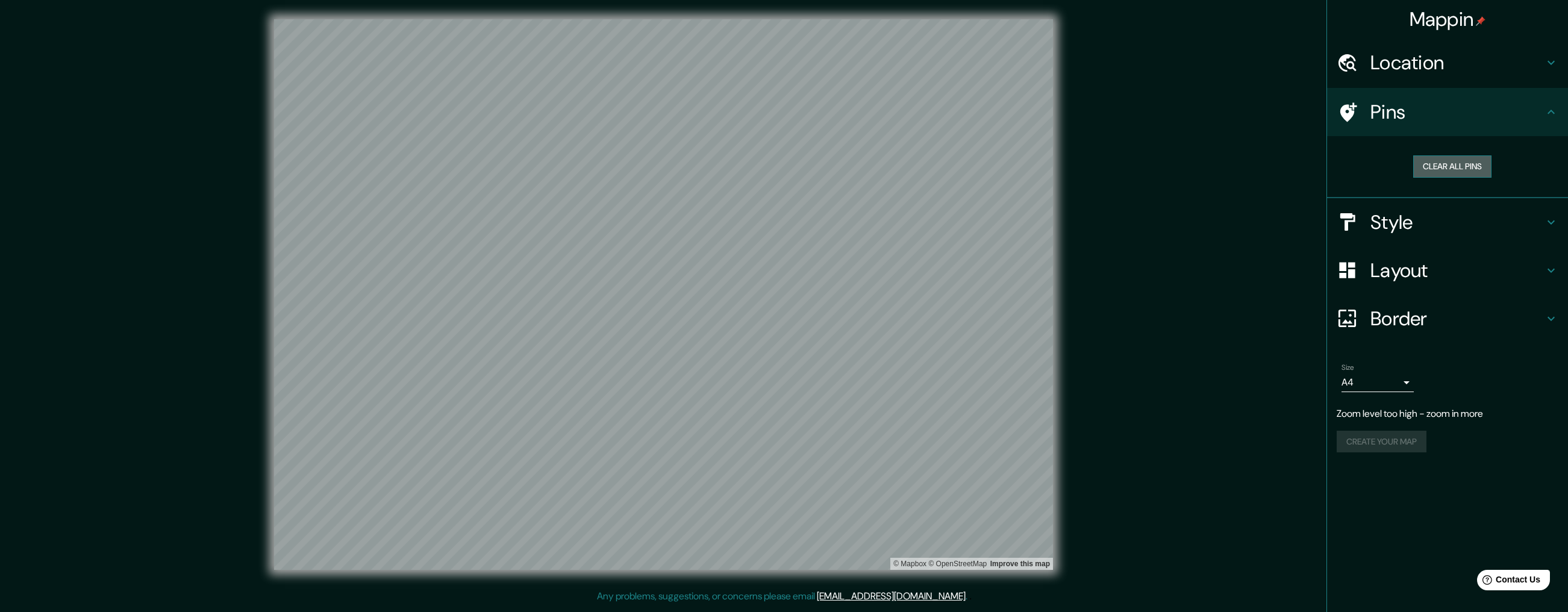
click at [1349, 162] on button "Clear all pins" at bounding box center [1452, 166] width 78 height 23
click at [1349, 220] on h4 "Style" at bounding box center [1458, 222] width 174 height 24
type input "165"
type input "115"
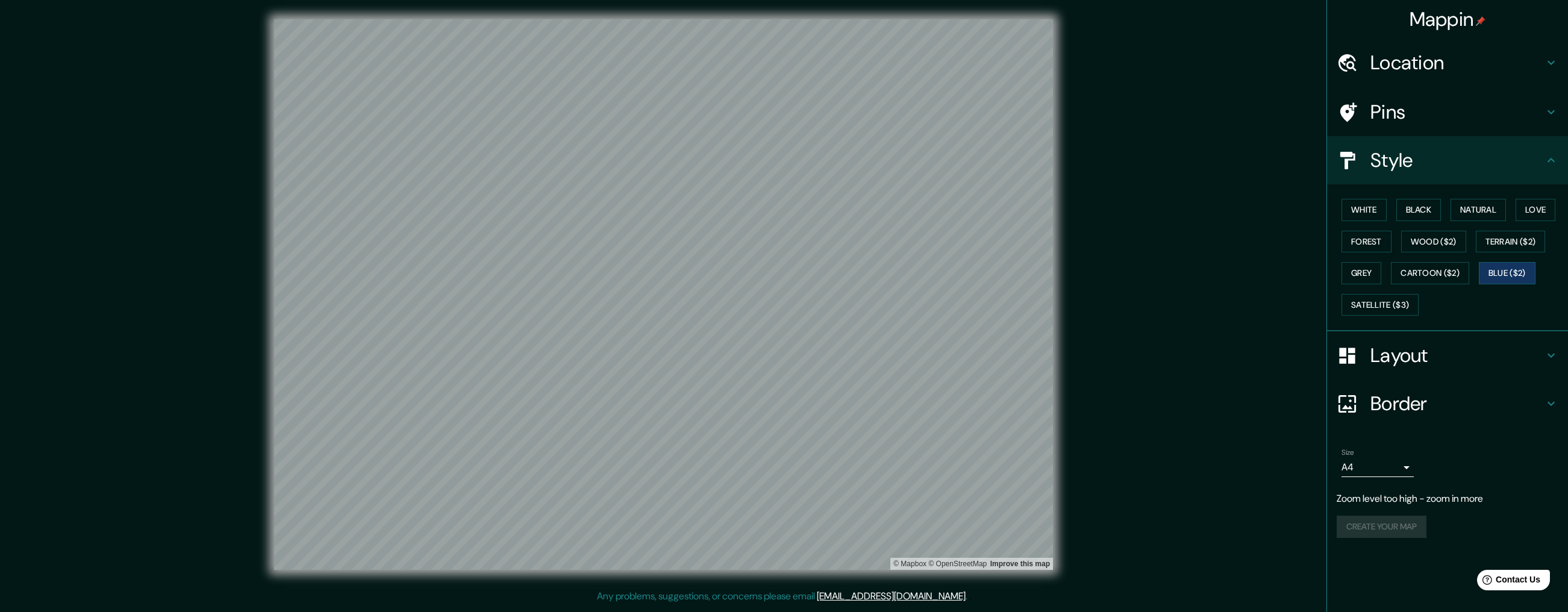
drag, startPoint x: 1418, startPoint y: 157, endPoint x: 1421, endPoint y: 142, distance: 15.3
click at [1349, 157] on h4 "Style" at bounding box center [1458, 160] width 174 height 24
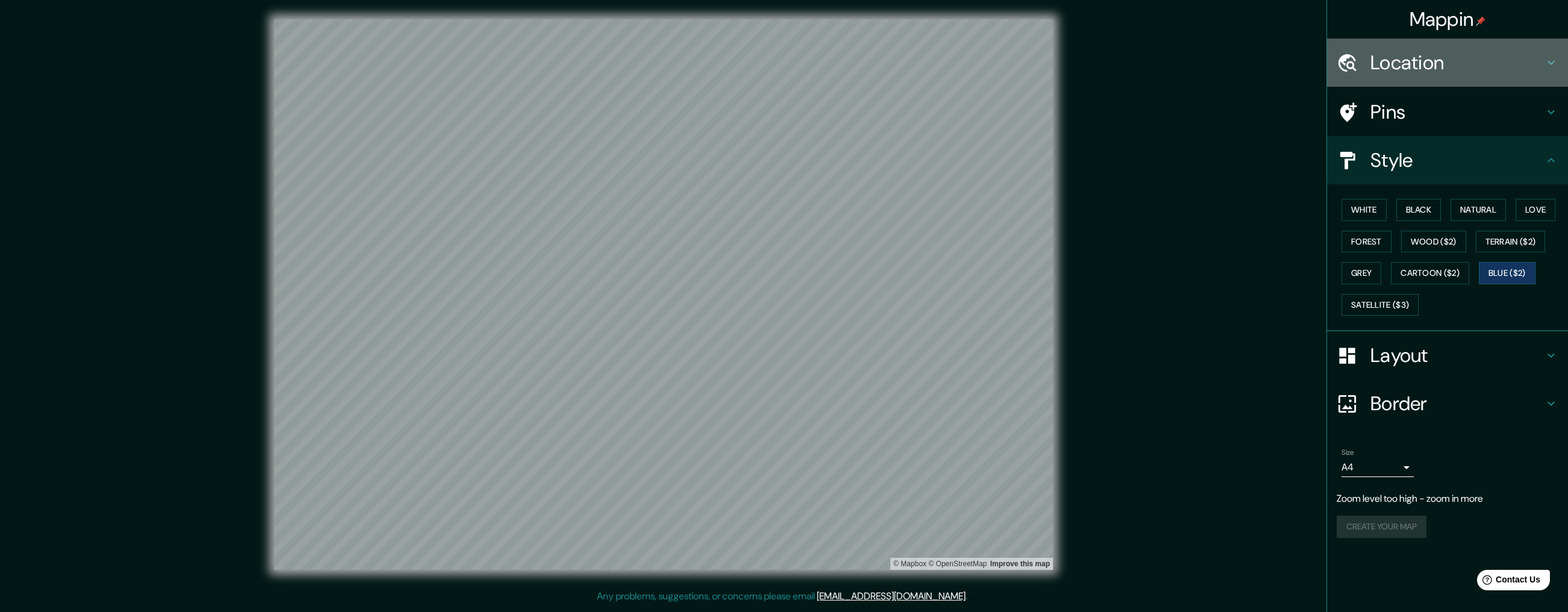
click at [1349, 66] on h4 "Location" at bounding box center [1458, 63] width 174 height 24
type input "165"
type input "115"
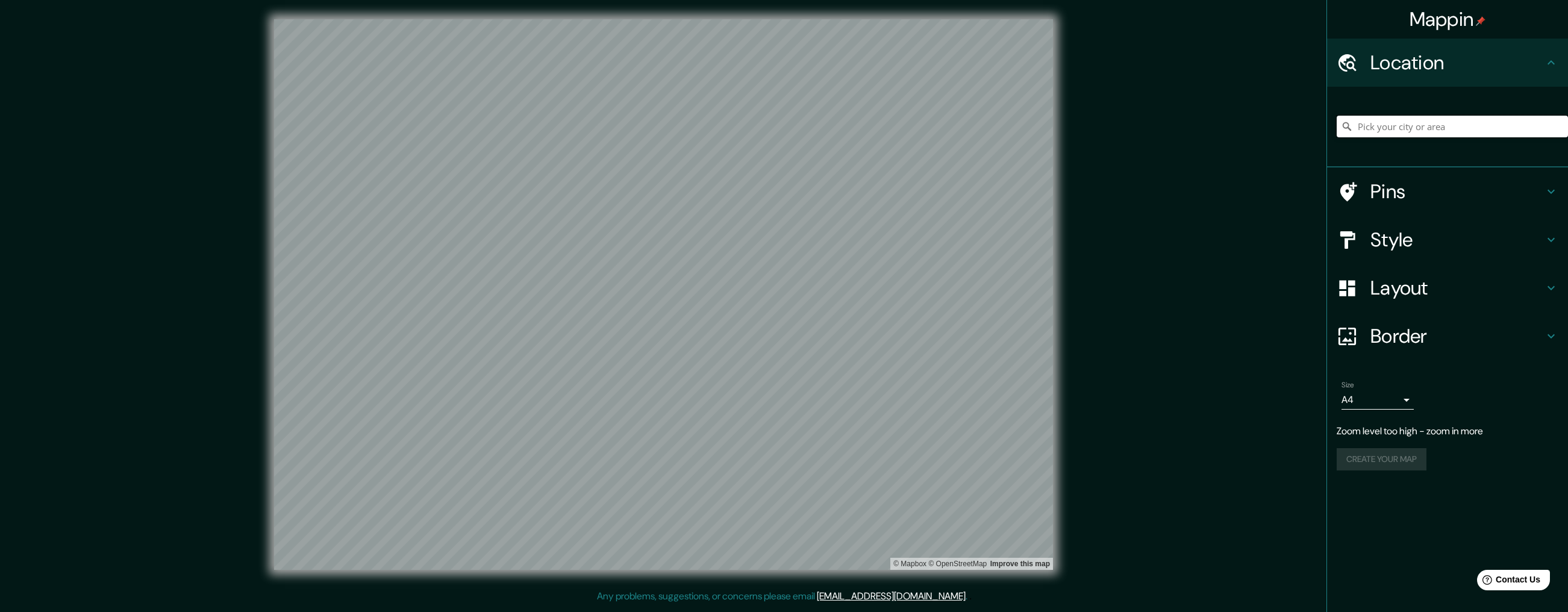
click at [1349, 131] on input "Pick your city or area" at bounding box center [1453, 126] width 232 height 22
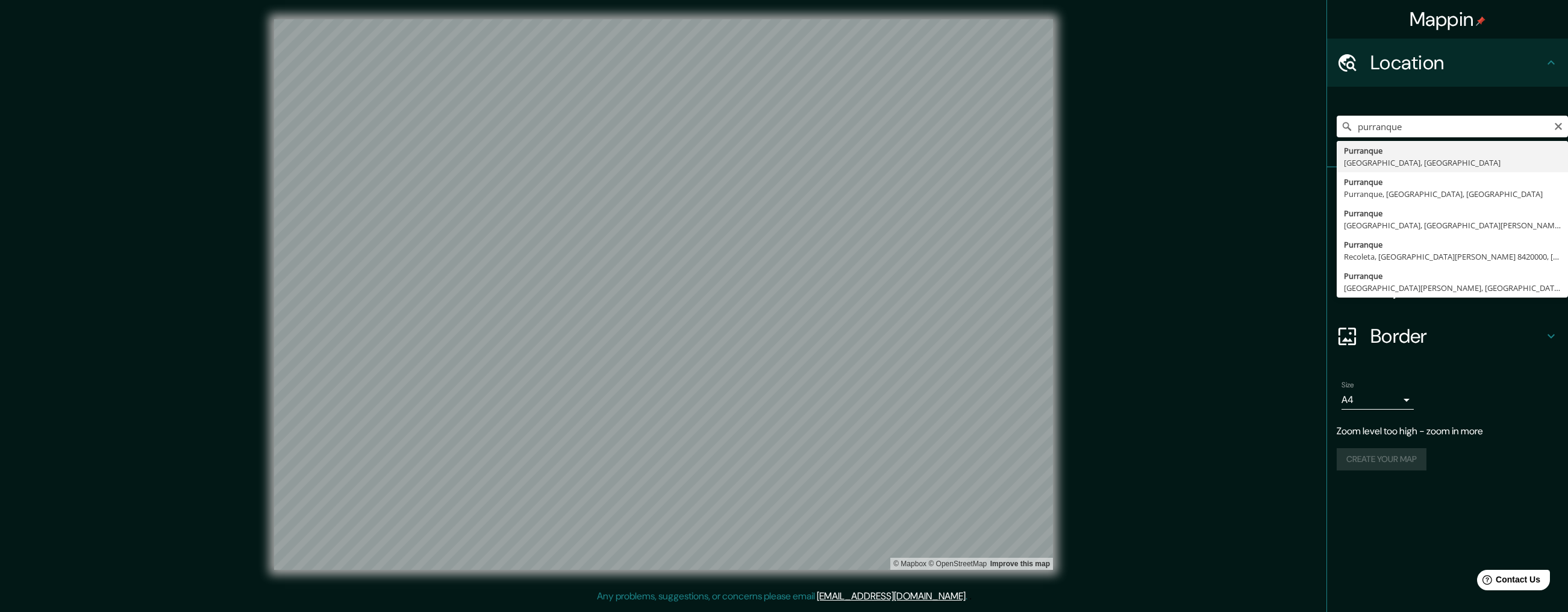
drag, startPoint x: 1407, startPoint y: 169, endPoint x: 1396, endPoint y: 158, distance: 15.6
type input "Purranque, [GEOGRAPHIC_DATA], [GEOGRAPHIC_DATA]"
